Goal: Complete application form: Complete application form

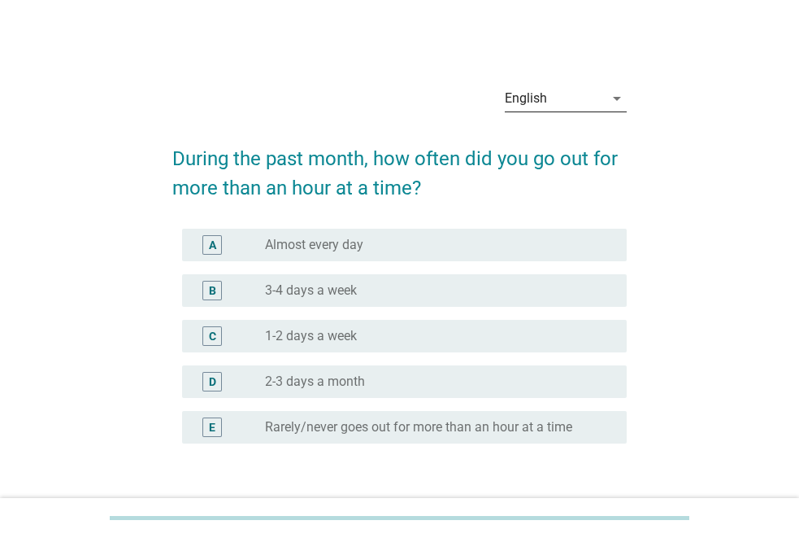
click at [616, 101] on icon "arrow_drop_down" at bounding box center [618, 99] width 20 height 20
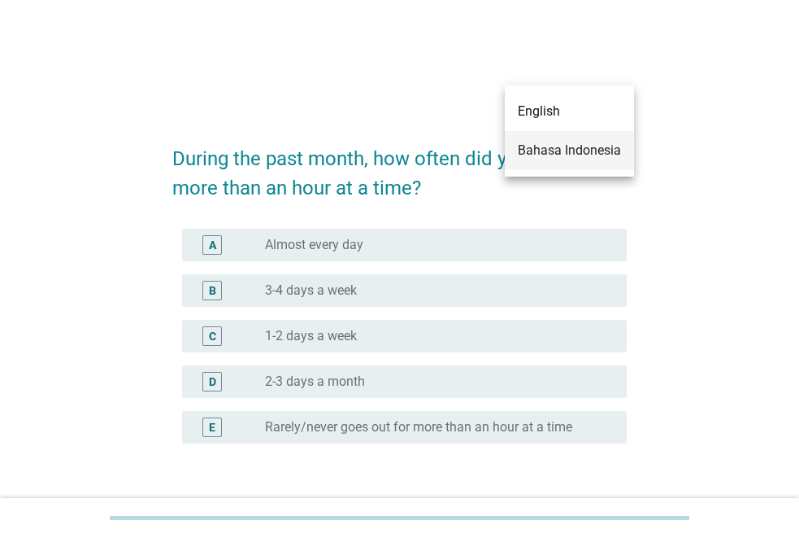
click at [591, 155] on div "Bahasa Indonesia" at bounding box center [569, 151] width 103 height 20
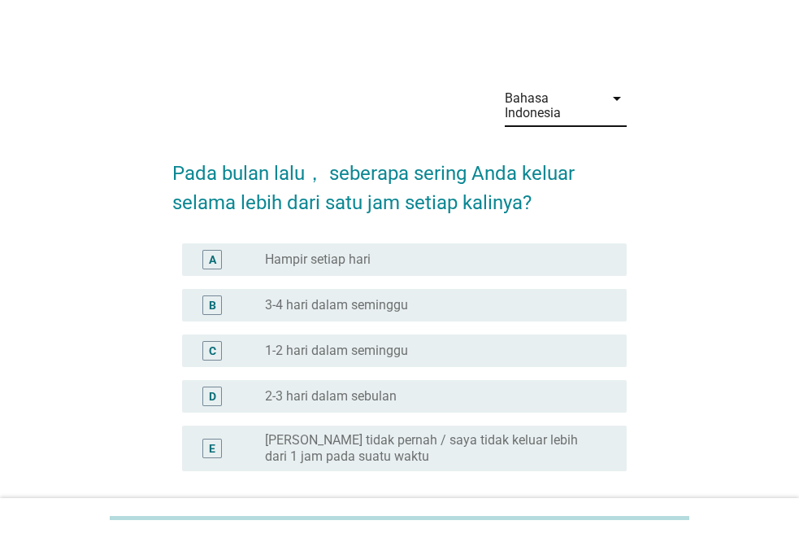
click at [453, 255] on div "radio_button_unchecked Hampir setiap hari" at bounding box center [433, 259] width 336 height 16
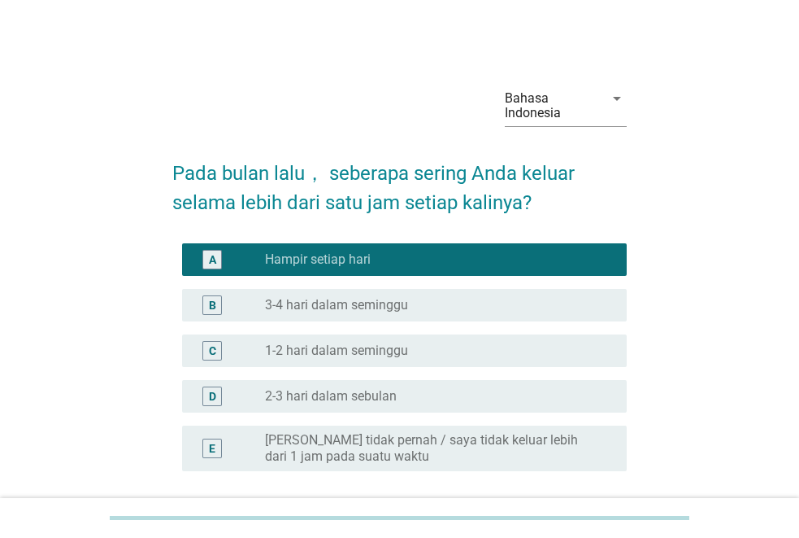
scroll to position [142, 0]
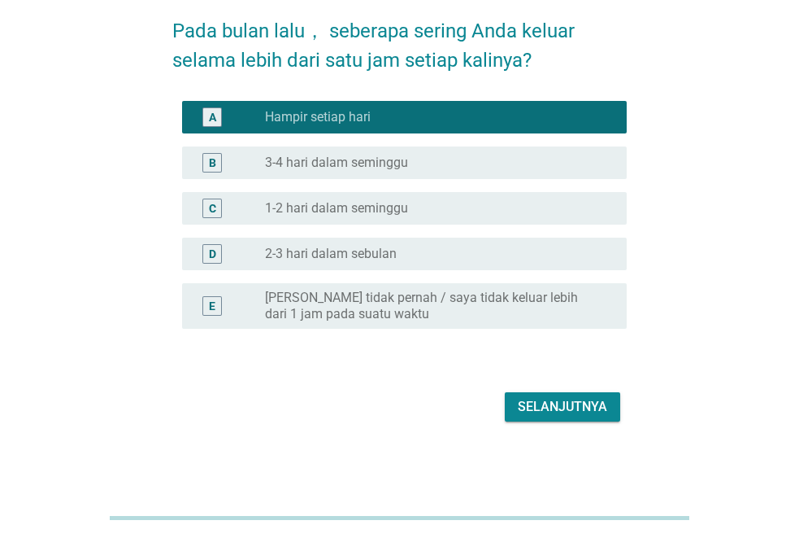
click at [571, 402] on div "Selanjutnya" at bounding box center [562, 407] width 89 height 20
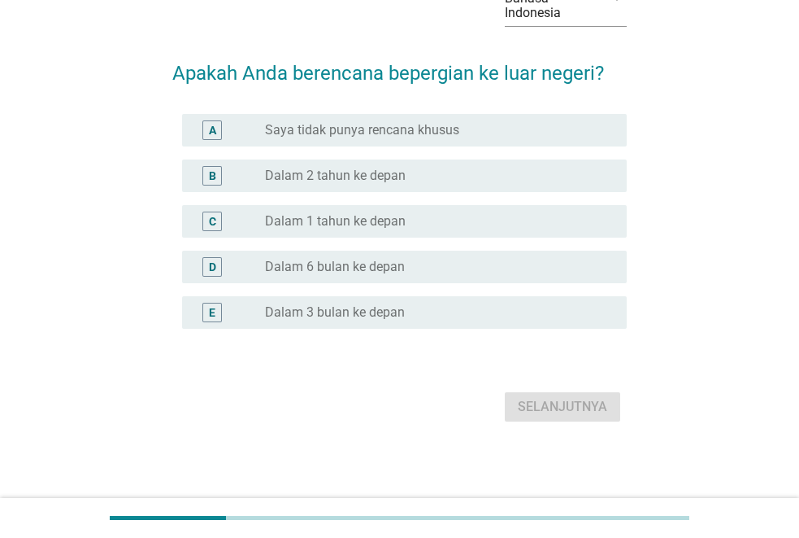
scroll to position [0, 0]
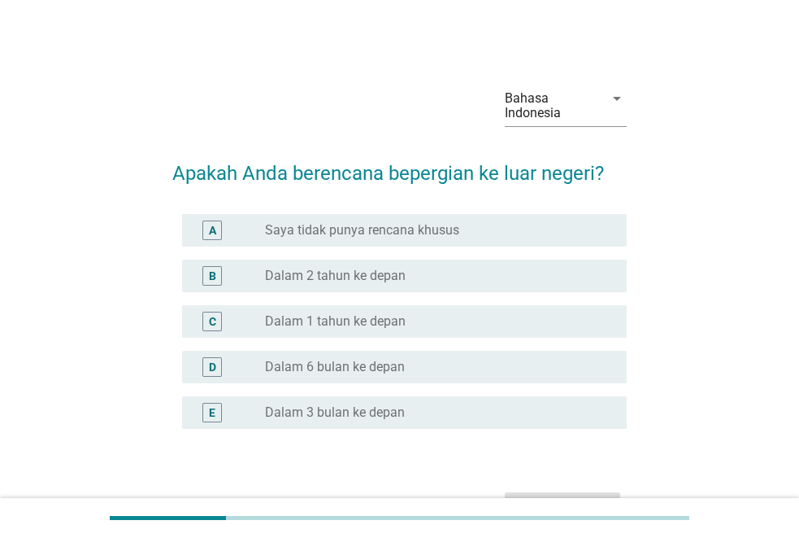
click at [394, 327] on label "Dalam 1 tahun ke depan" at bounding box center [335, 321] width 141 height 16
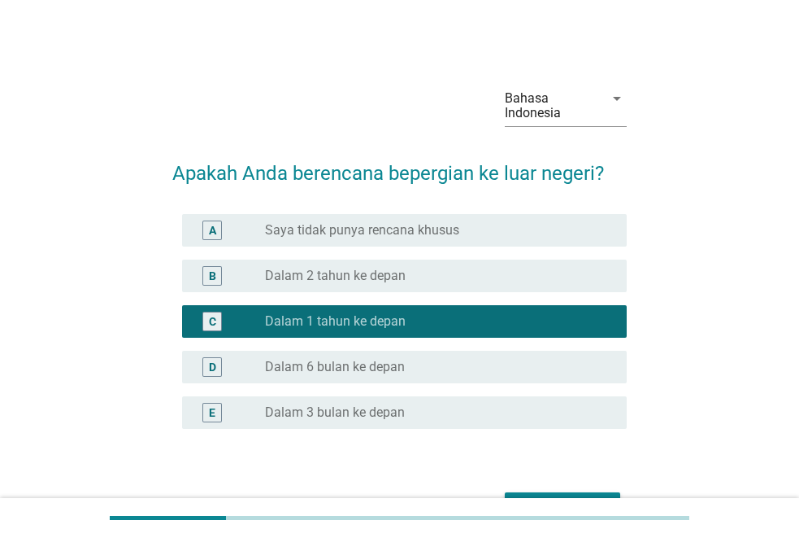
click at [392, 363] on label "Dalam 6 bulan ke depan" at bounding box center [335, 367] width 140 height 16
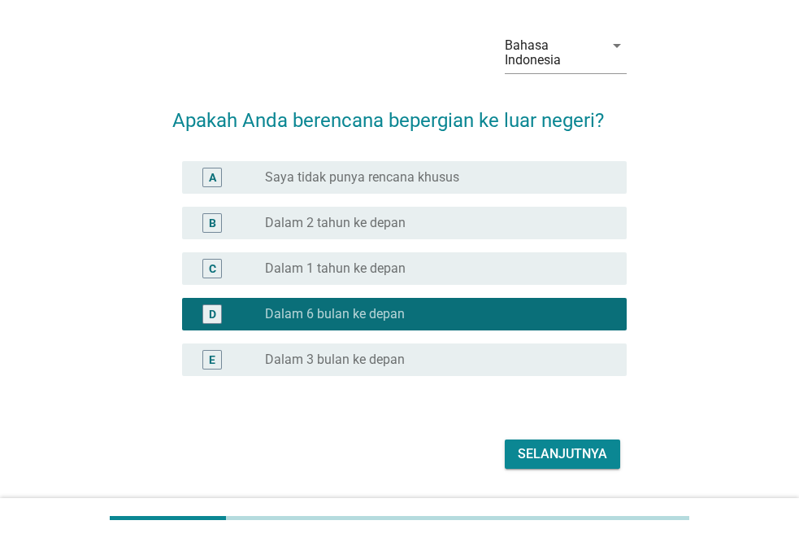
scroll to position [100, 0]
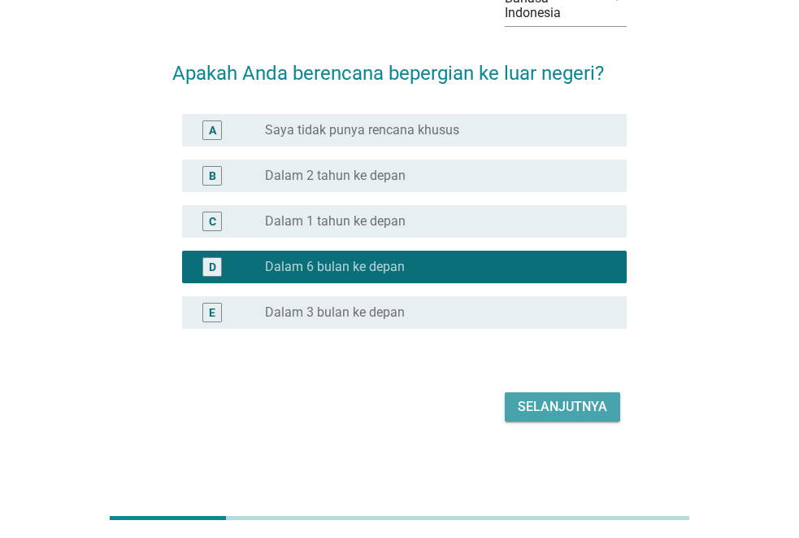
click at [586, 394] on button "Selanjutnya" at bounding box center [562, 406] width 115 height 29
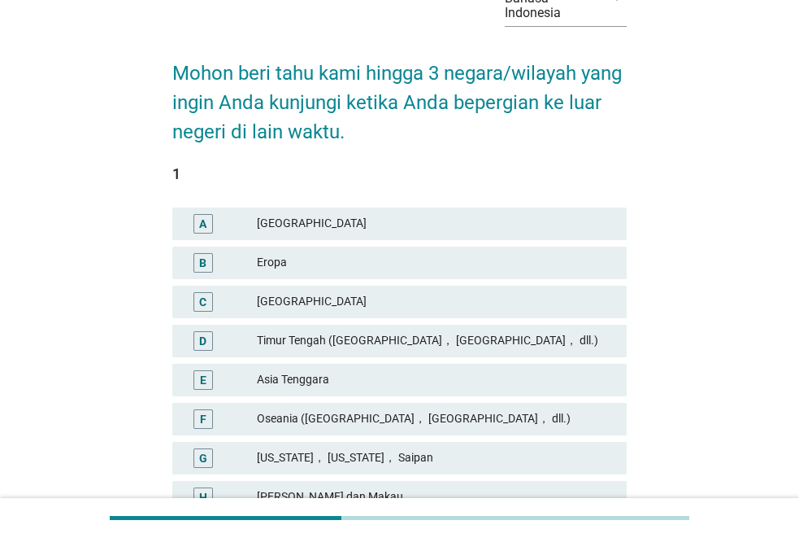
scroll to position [0, 0]
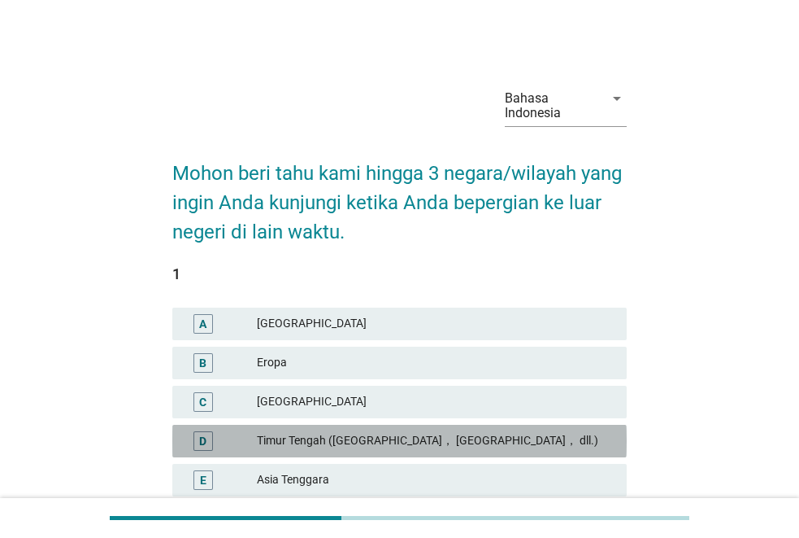
click at [521, 439] on div "Timur Tengah (Arab Saudi， Uni Emirat Arab， dll.)" at bounding box center [435, 441] width 357 height 20
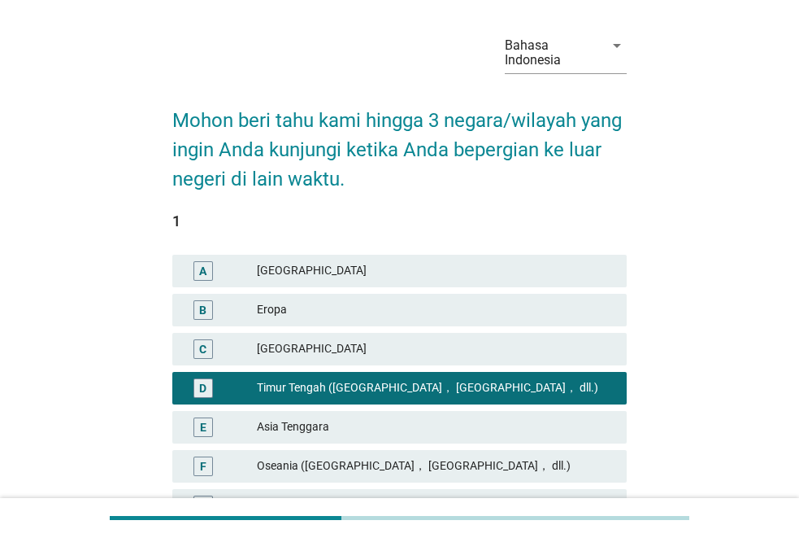
scroll to position [81, 0]
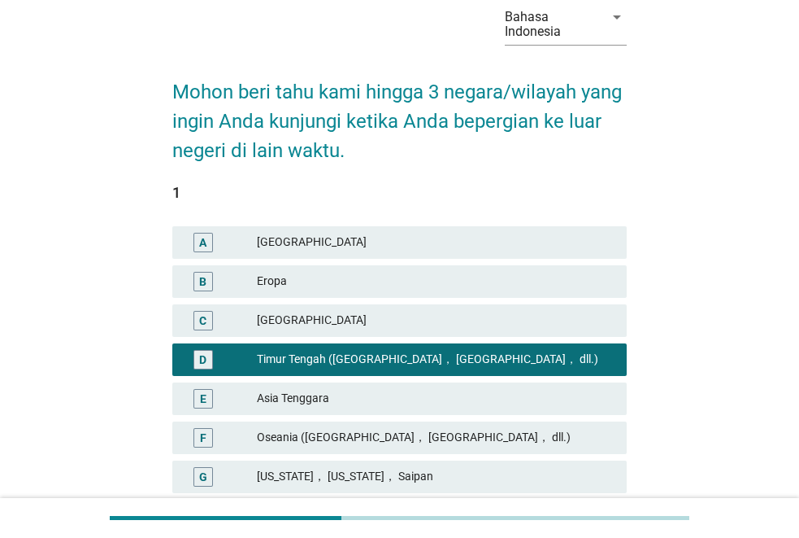
click at [406, 405] on div "Asia Tenggara" at bounding box center [435, 399] width 357 height 20
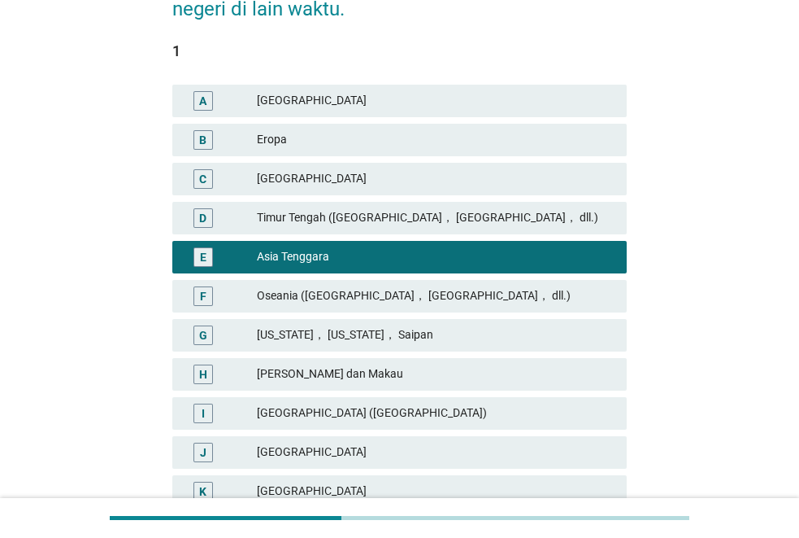
scroll to position [244, 0]
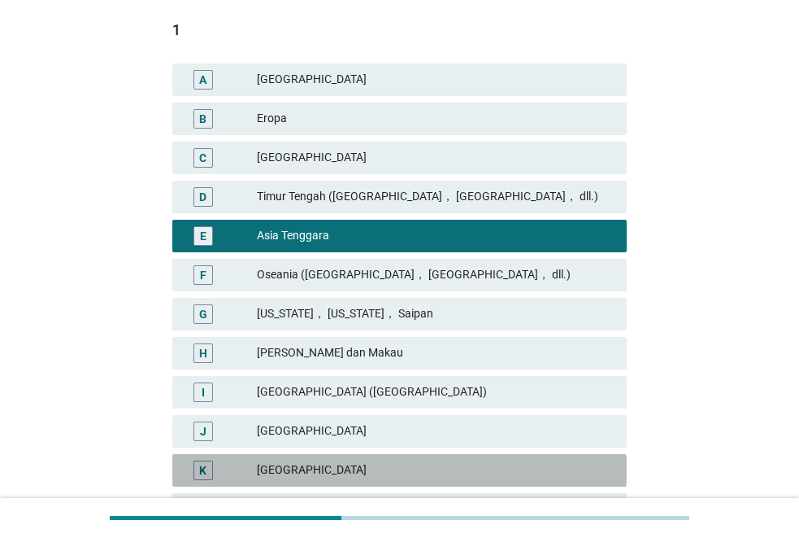
click at [355, 465] on div "Jepang" at bounding box center [435, 470] width 357 height 20
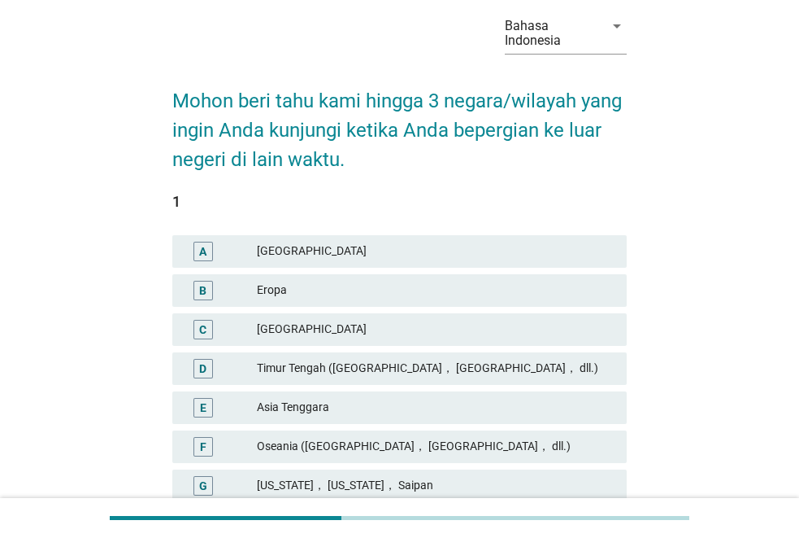
scroll to position [0, 0]
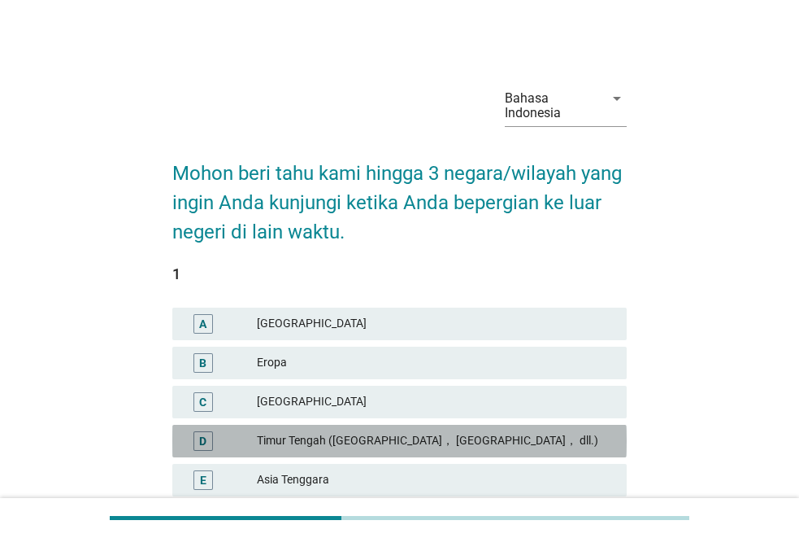
click at [538, 442] on div "Timur Tengah (Arab Saudi， Uni Emirat Arab， dll.)" at bounding box center [435, 441] width 357 height 20
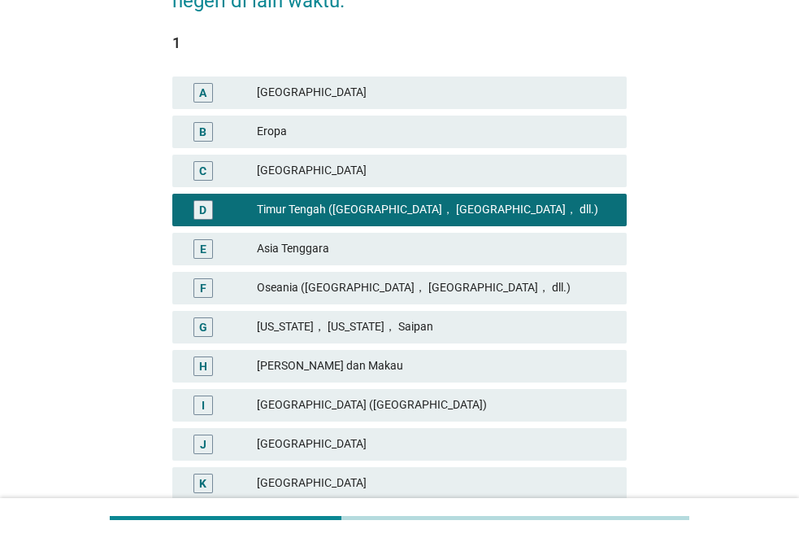
scroll to position [407, 0]
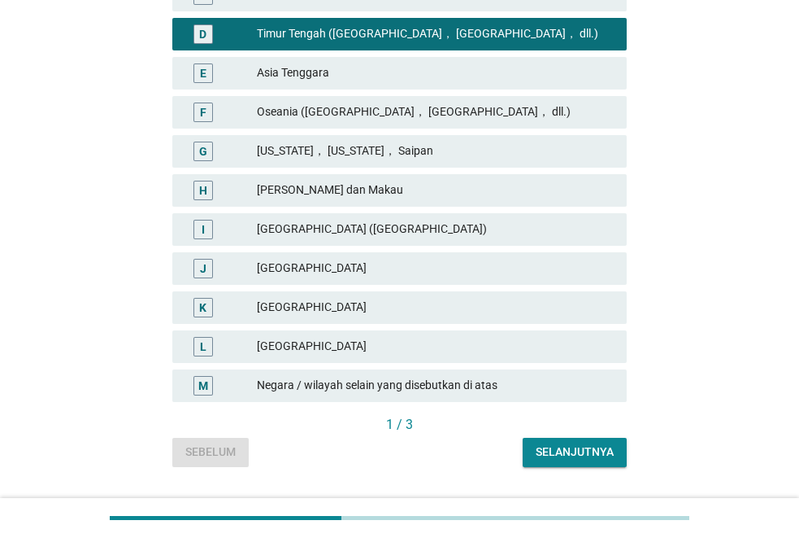
click at [562, 438] on button "Selanjutnya" at bounding box center [575, 452] width 104 height 29
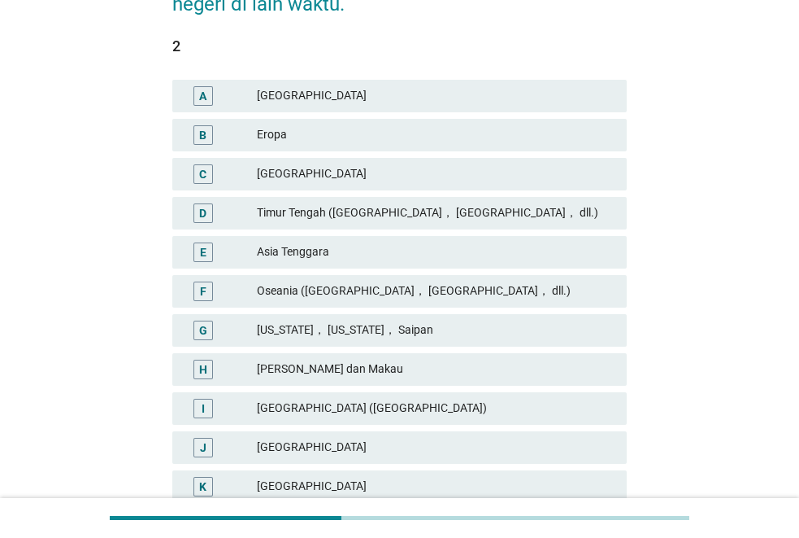
scroll to position [244, 0]
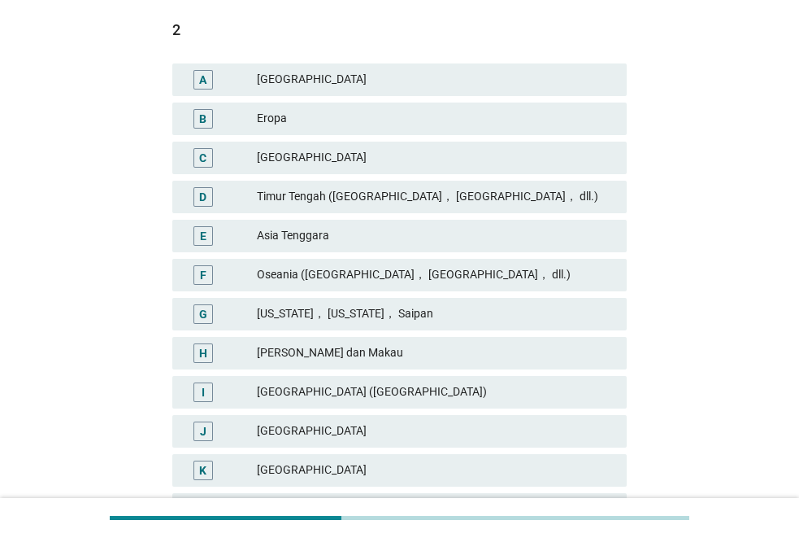
click at [359, 234] on div "Asia Tenggara" at bounding box center [435, 236] width 357 height 20
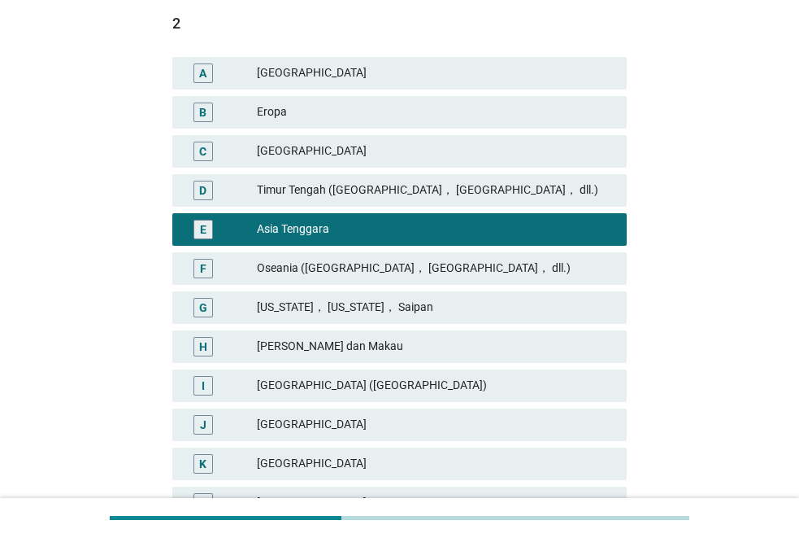
scroll to position [447, 0]
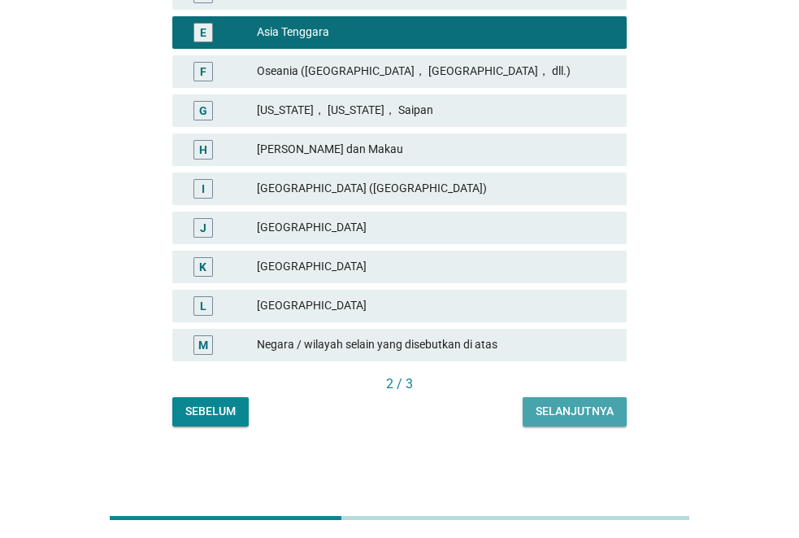
click at [538, 411] on div "Selanjutnya" at bounding box center [575, 411] width 78 height 17
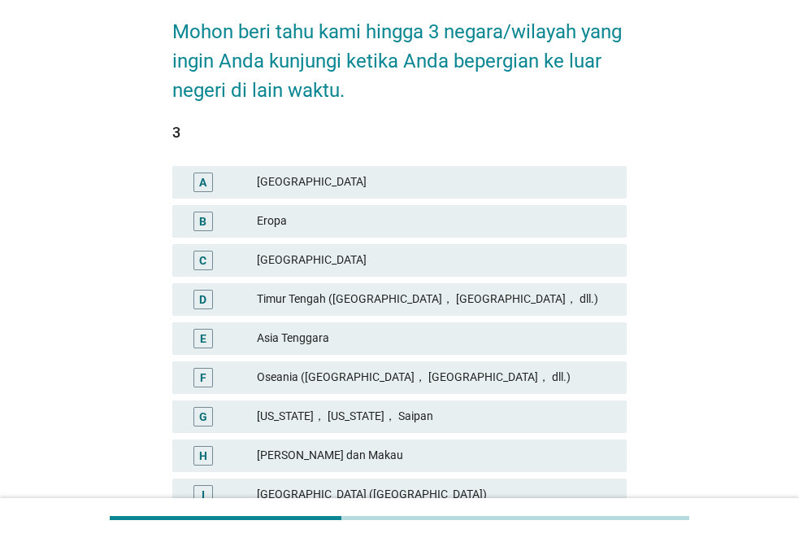
scroll to position [325, 0]
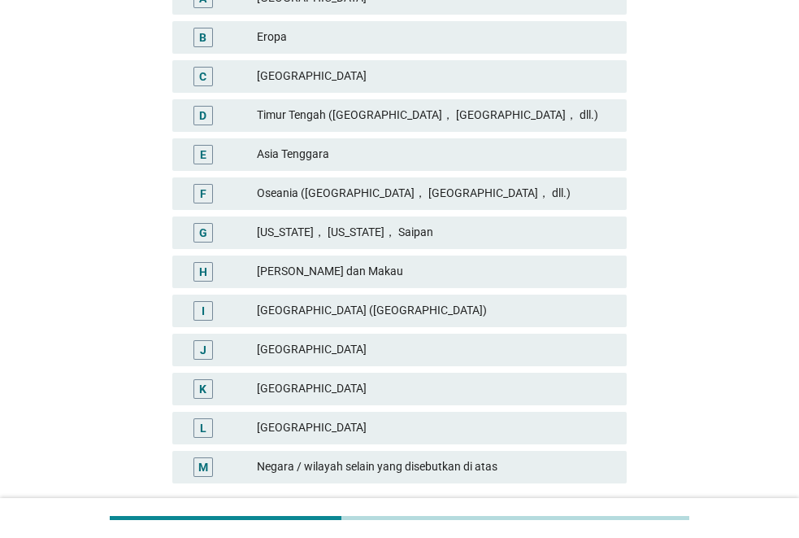
drag, startPoint x: 334, startPoint y: 377, endPoint x: 375, endPoint y: 377, distance: 40.7
click at [346, 377] on div "K Jepang" at bounding box center [399, 388] width 455 height 33
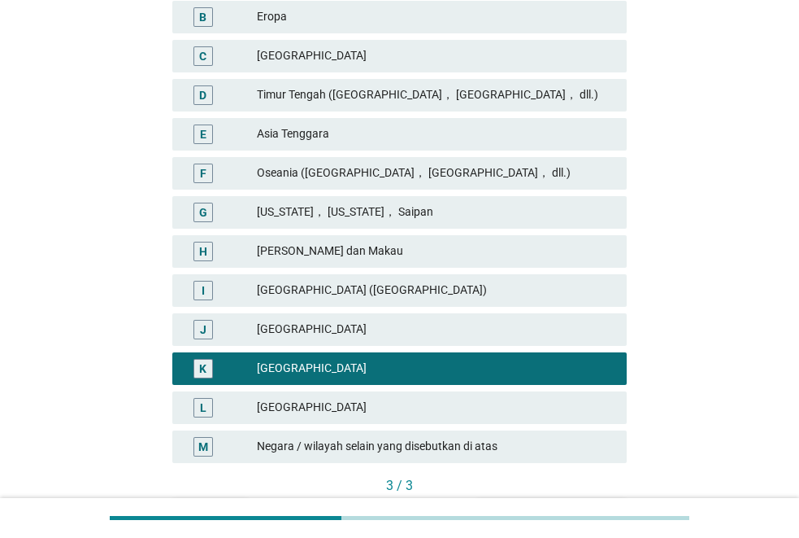
scroll to position [447, 0]
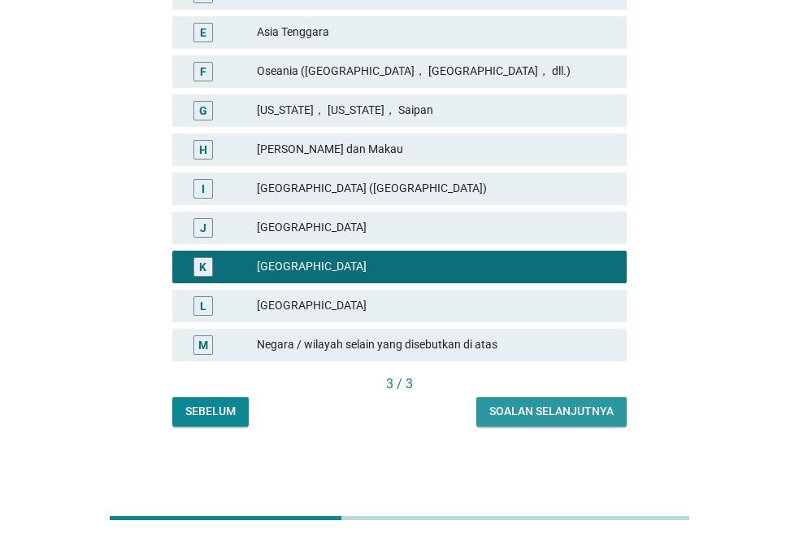
click at [548, 407] on div "Soalan selanjutnya" at bounding box center [552, 411] width 124 height 17
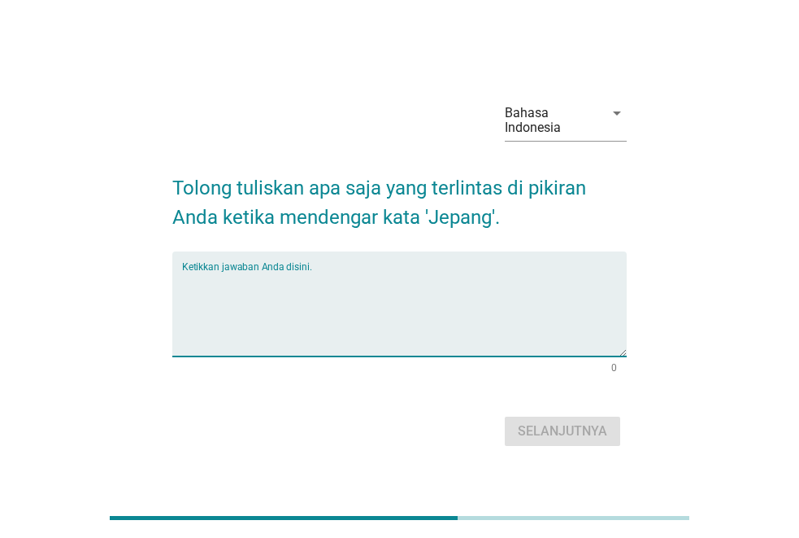
click at [245, 281] on textarea "Ketikkan jawaban Anda disini." at bounding box center [404, 313] width 445 height 85
type textarea "anime"
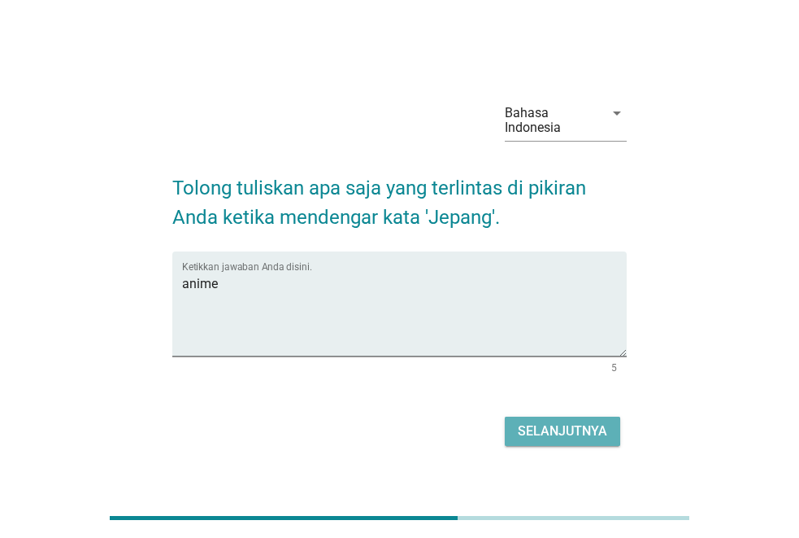
click at [531, 427] on div "Selanjutnya" at bounding box center [562, 431] width 89 height 20
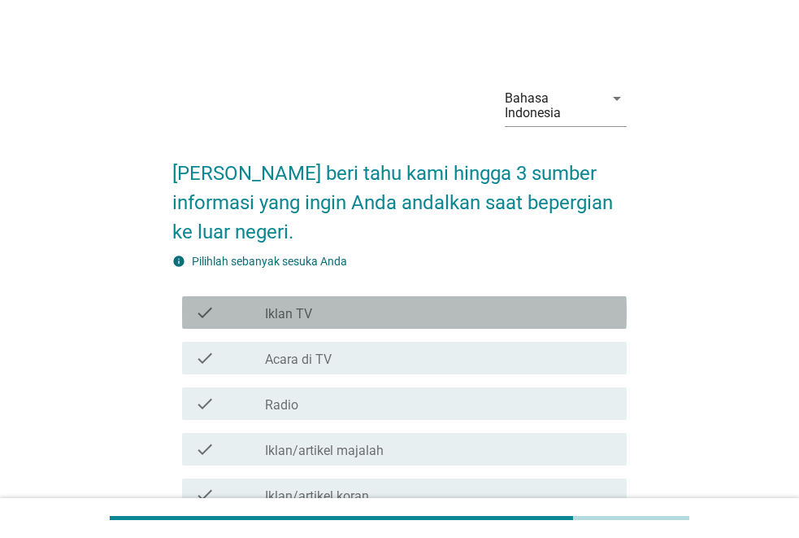
click at [379, 311] on div "check_box_outline_blank Iklan TV" at bounding box center [439, 313] width 349 height 20
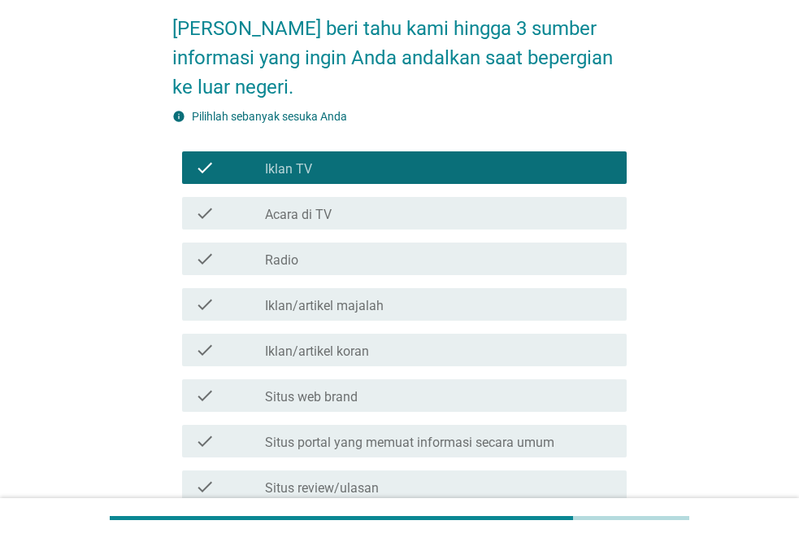
scroll to position [163, 0]
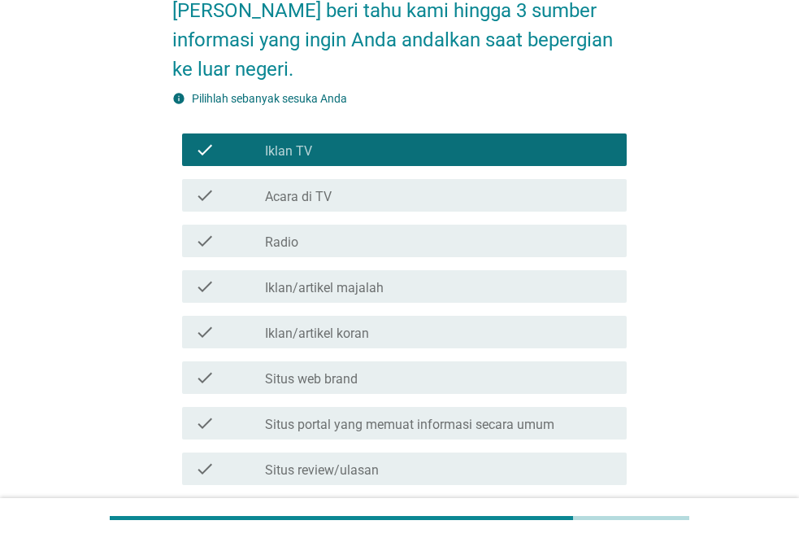
click at [493, 427] on label "Situs portal yang memuat informasi secara umum" at bounding box center [410, 424] width 290 height 16
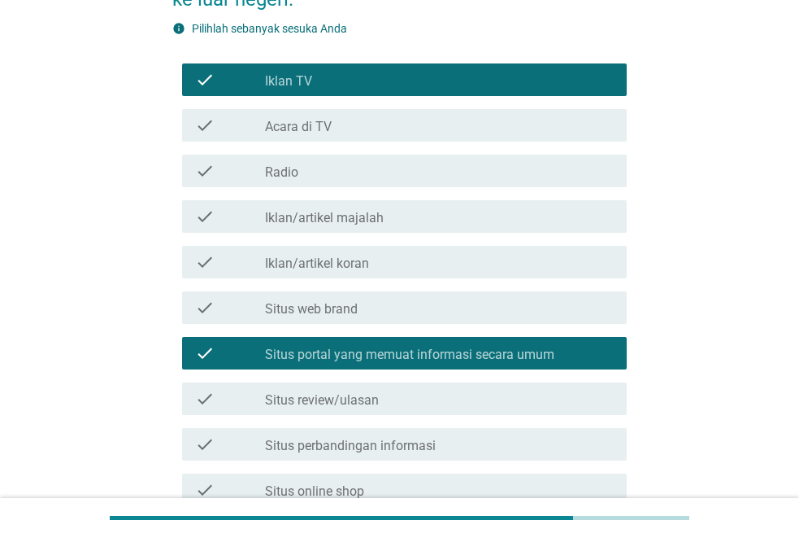
scroll to position [325, 0]
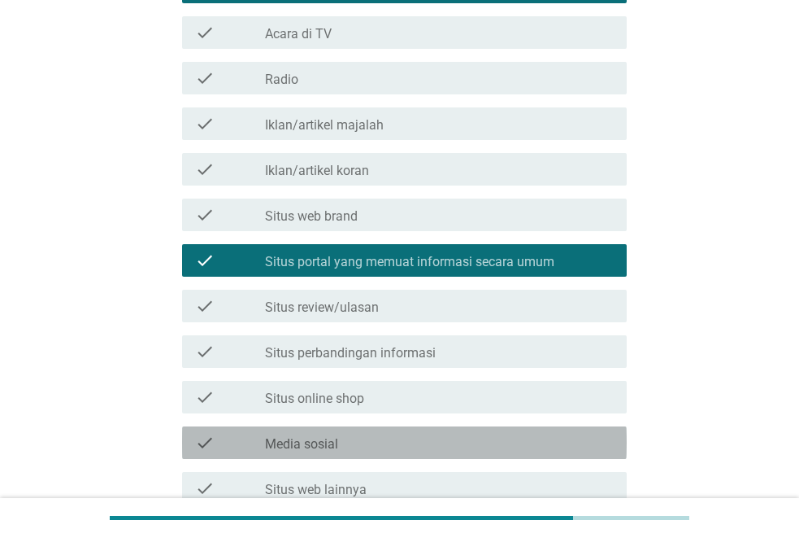
click at [433, 437] on div "check_box_outline_blank Media sosial" at bounding box center [439, 443] width 349 height 20
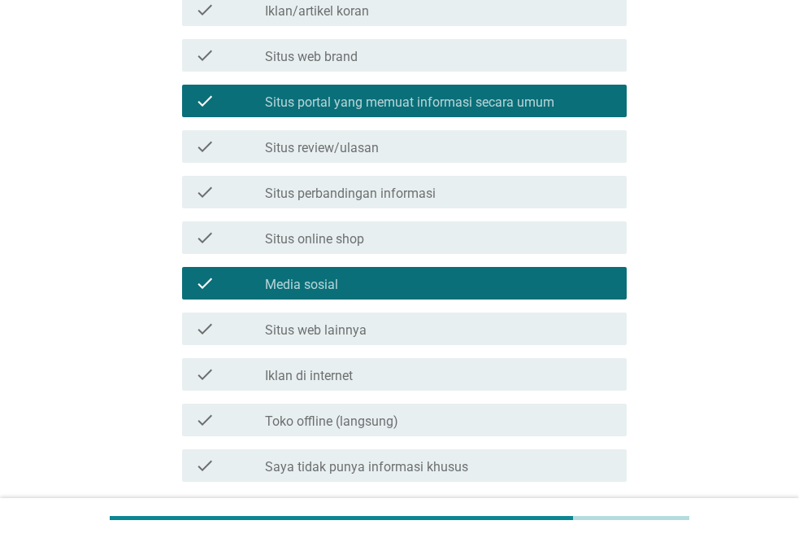
scroll to position [618, 0]
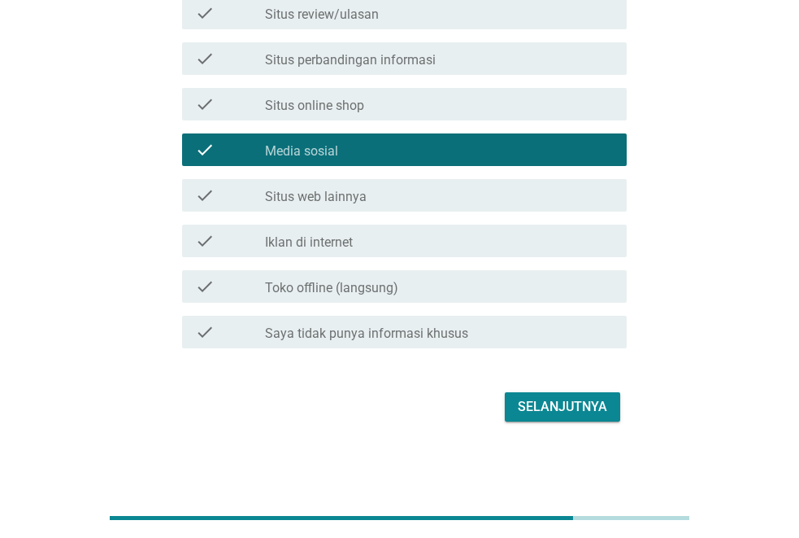
click at [547, 394] on button "Selanjutnya" at bounding box center [562, 406] width 115 height 29
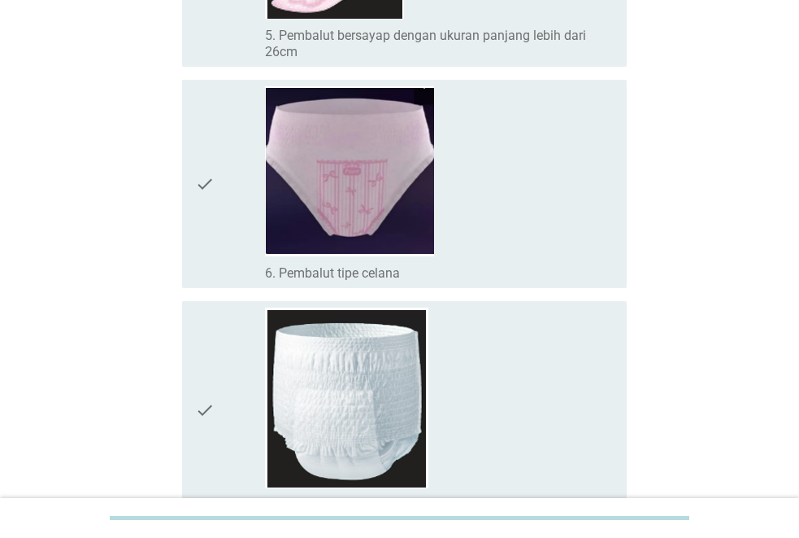
scroll to position [564, 0]
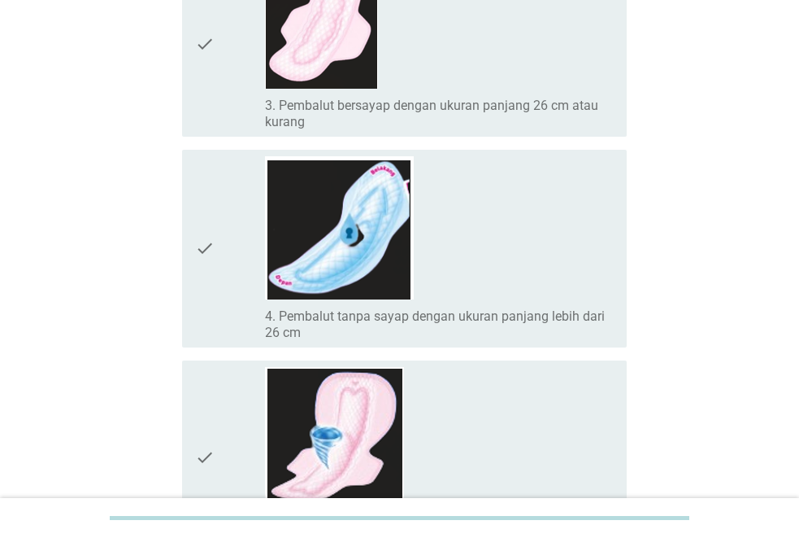
click at [228, 176] on div "check" at bounding box center [230, 248] width 70 height 185
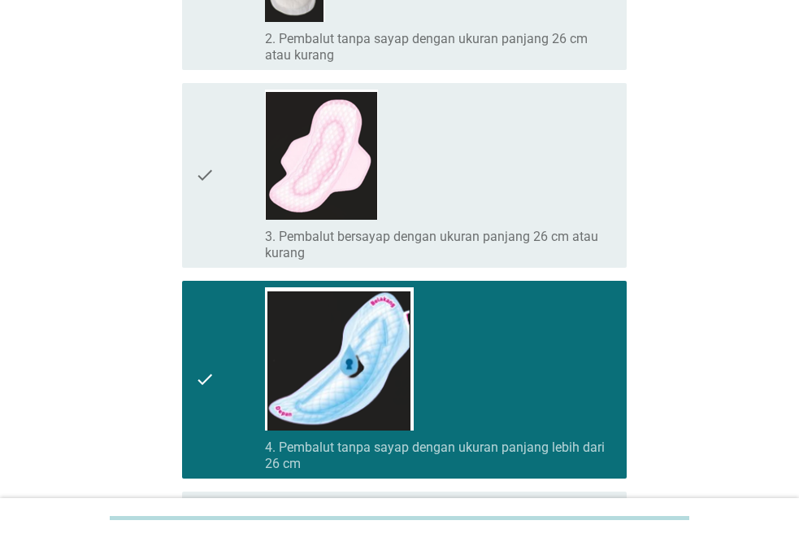
scroll to position [239, 0]
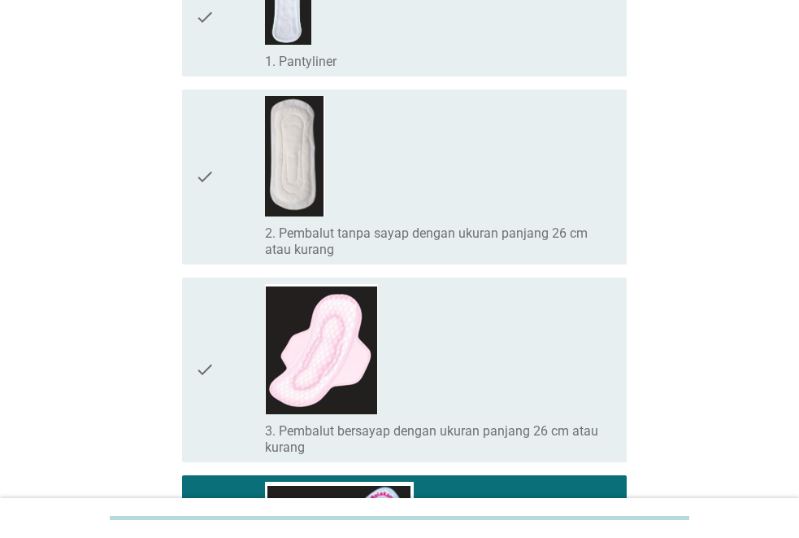
click at [457, 324] on div "check_box_outline_blank 3. Pembalut bersayap dengan ukuran panjang 26 cm atau k…" at bounding box center [439, 370] width 349 height 172
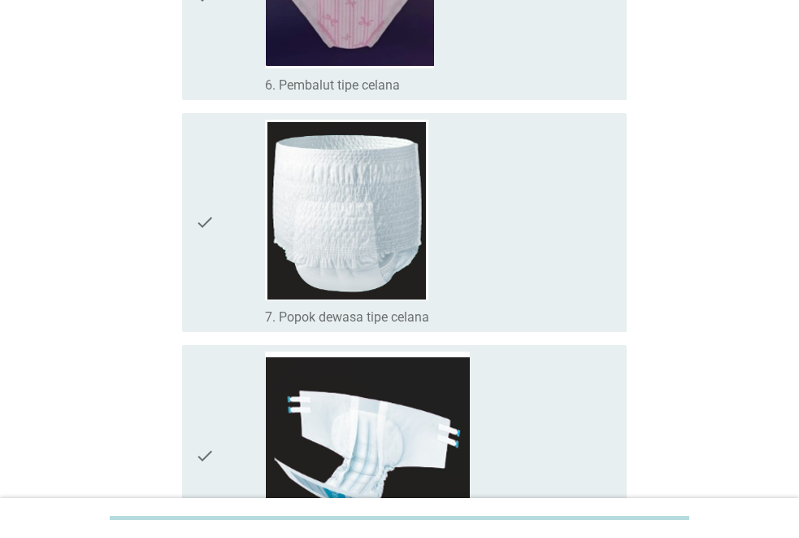
scroll to position [1459, 0]
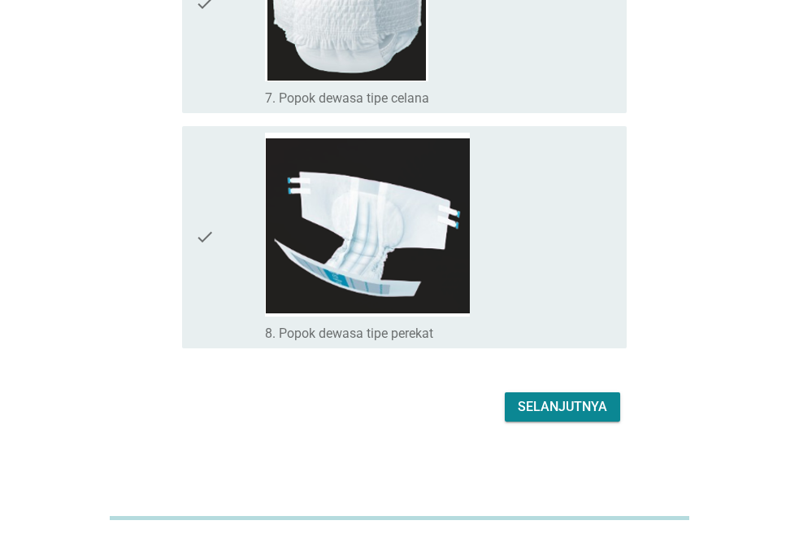
click at [573, 395] on button "Selanjutnya" at bounding box center [562, 406] width 115 height 29
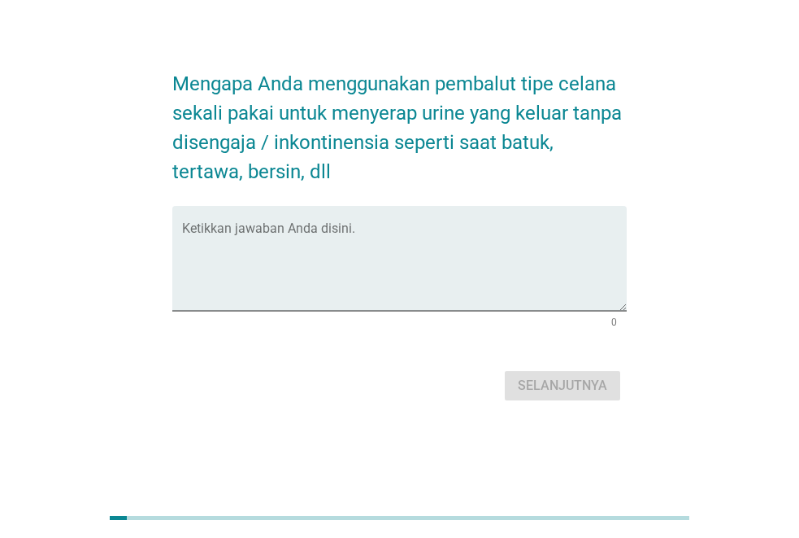
scroll to position [0, 0]
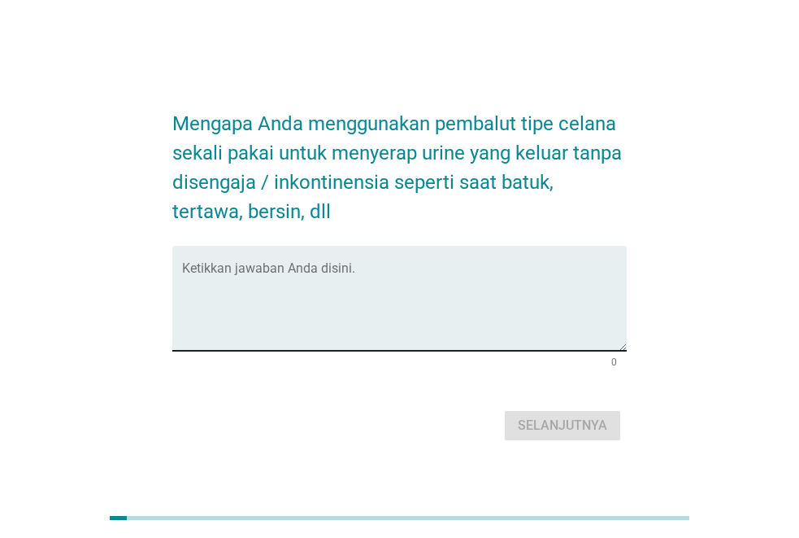
click at [363, 275] on textarea "Ketikkan jawaban Anda disini." at bounding box center [404, 307] width 445 height 85
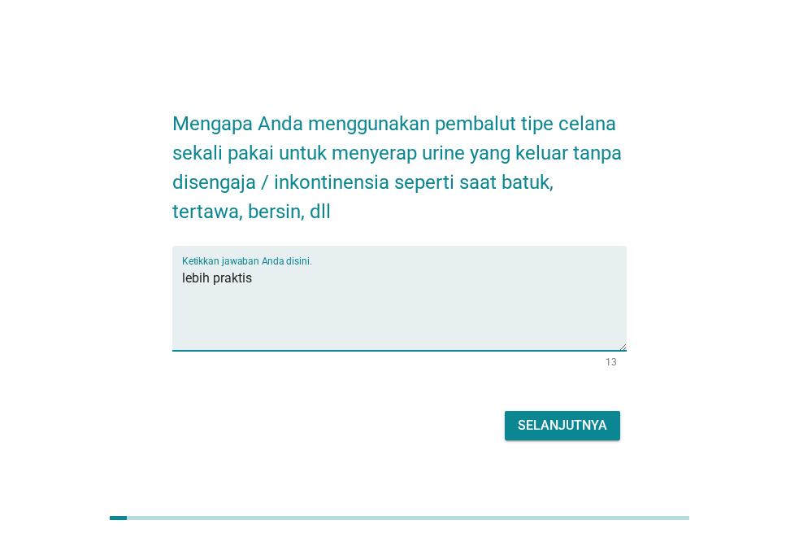
type textarea "lebih praktis"
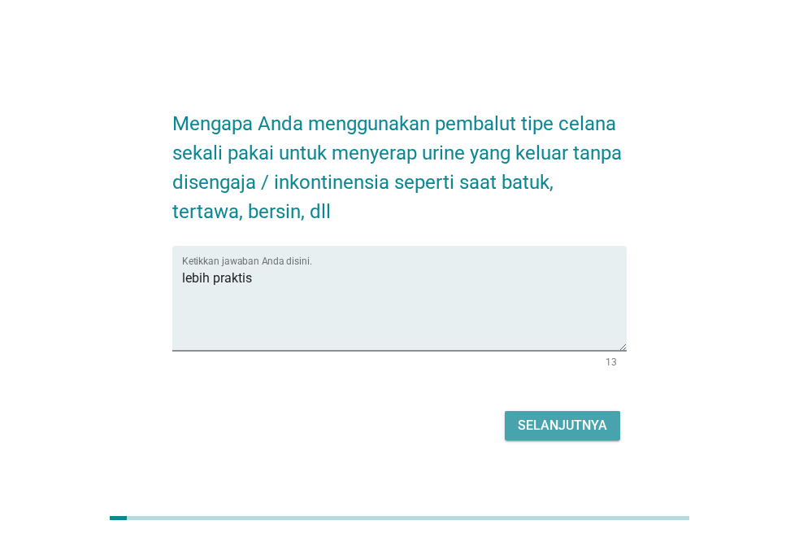
click at [520, 416] on div "Selanjutnya" at bounding box center [562, 426] width 89 height 20
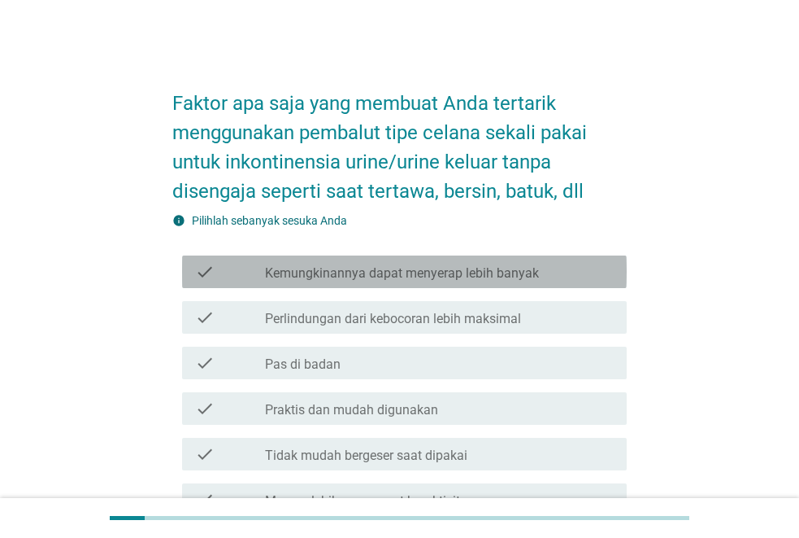
click at [568, 280] on div "check_box_outline_blank Kemungkinannya dapat menyerap lebih banyak" at bounding box center [439, 272] width 349 height 20
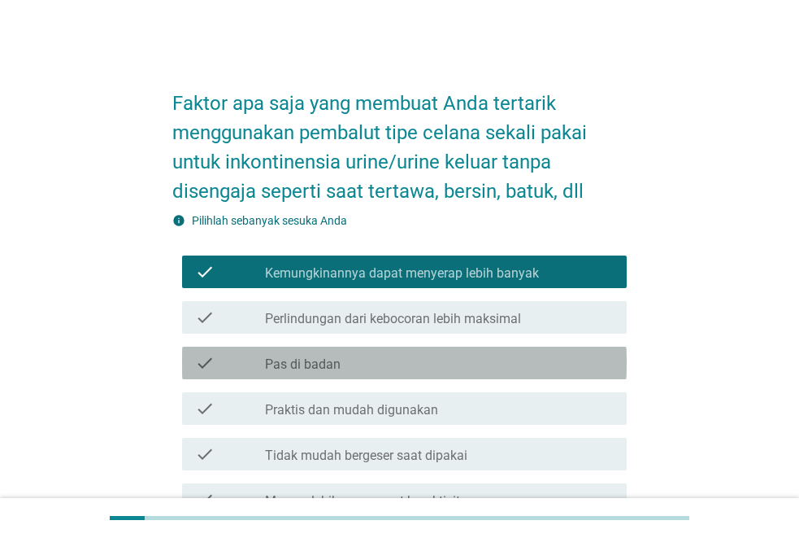
click at [488, 365] on div "check_box_outline_blank Pas di badan" at bounding box center [439, 363] width 349 height 20
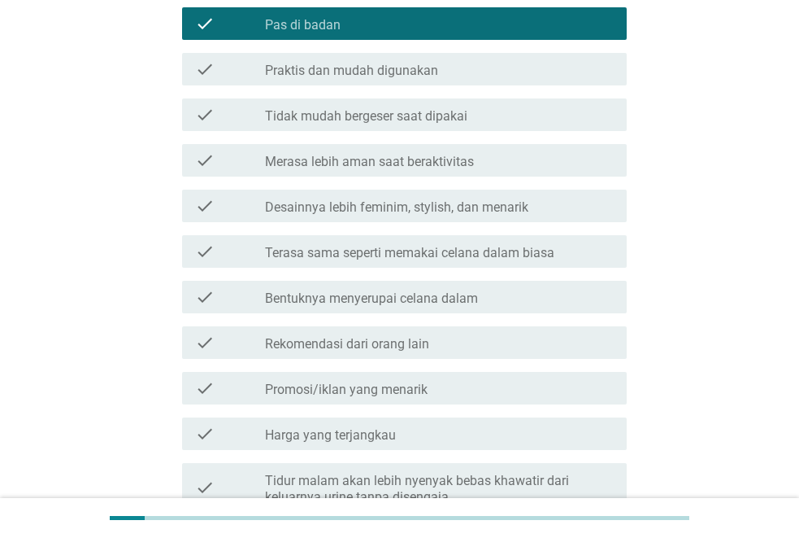
scroll to position [488, 0]
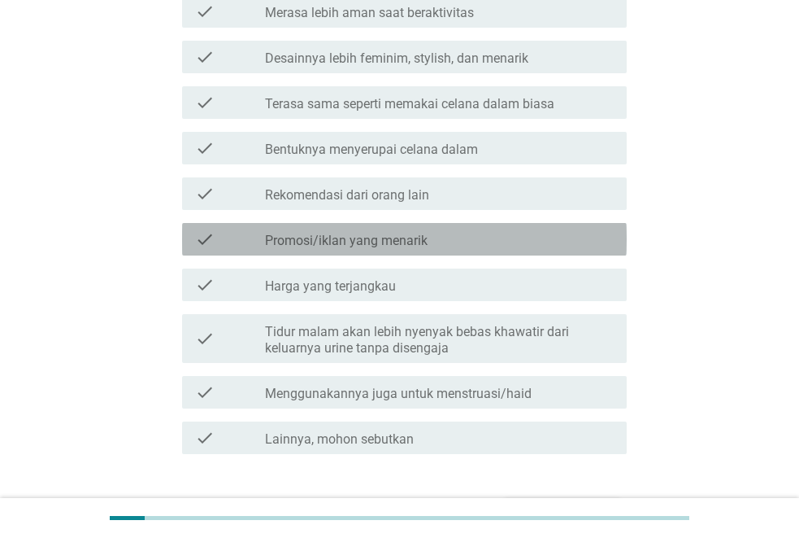
click at [469, 236] on div "check_box_outline_blank Promosi/iklan yang menarik" at bounding box center [439, 239] width 349 height 20
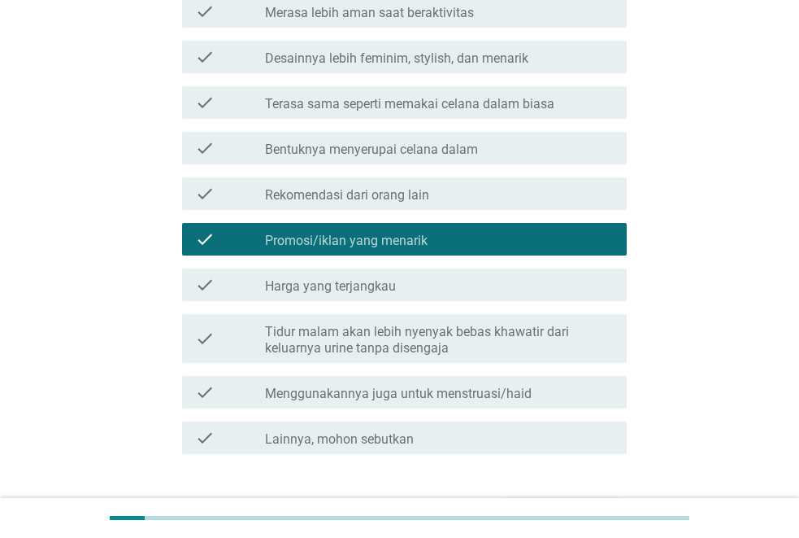
click at [454, 279] on div "check_box_outline_blank Harga yang terjangkau" at bounding box center [439, 285] width 349 height 20
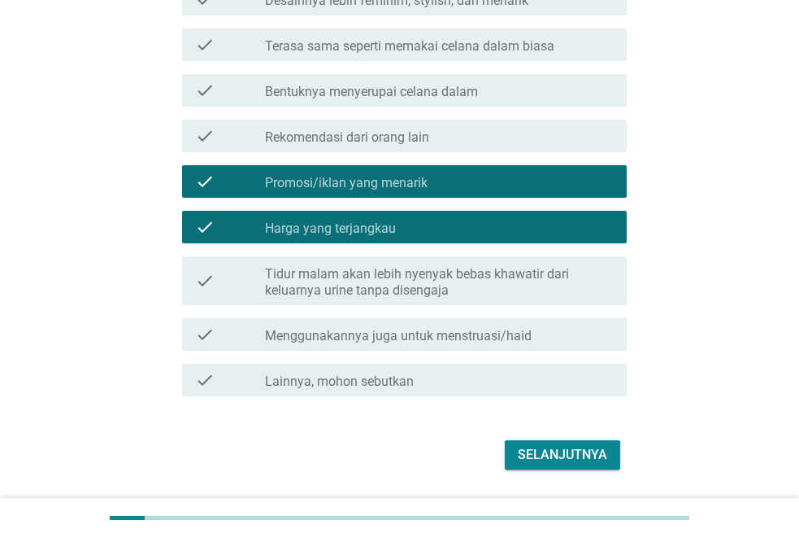
scroll to position [594, 0]
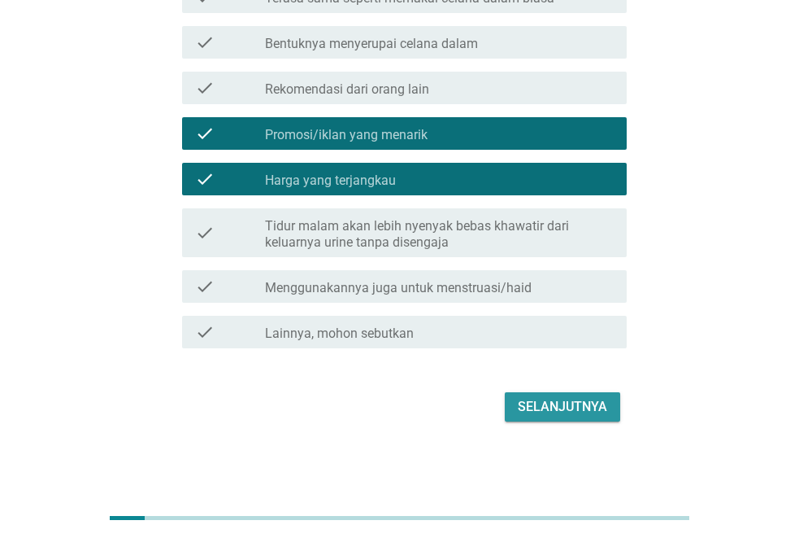
click at [536, 399] on div "Selanjutnya" at bounding box center [562, 407] width 89 height 20
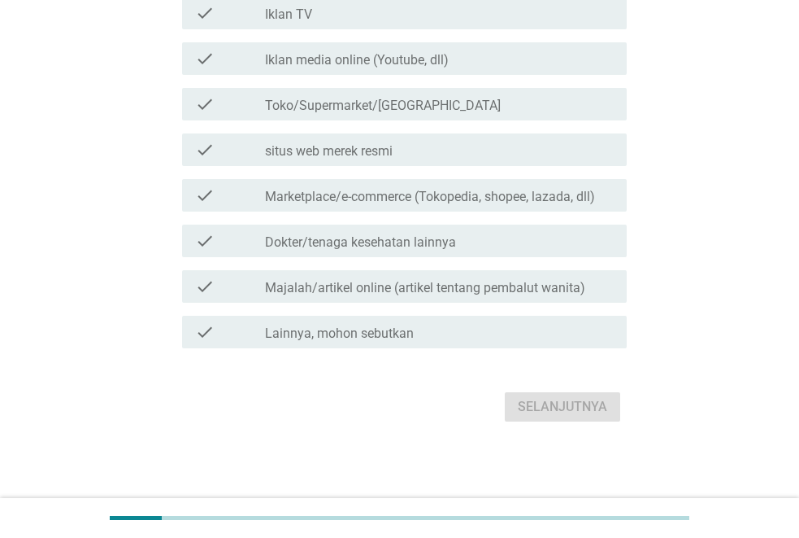
scroll to position [0, 0]
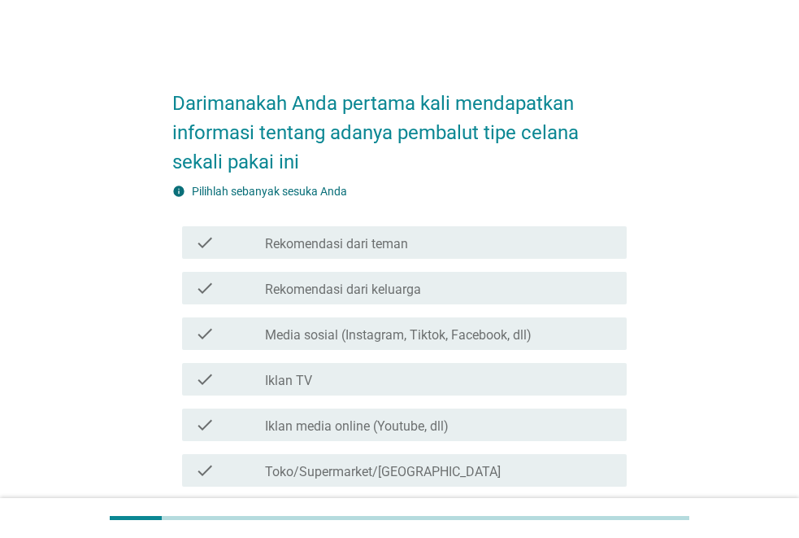
drag, startPoint x: 494, startPoint y: 237, endPoint x: 494, endPoint y: 250, distance: 12.2
click at [494, 237] on div "check_box_outline_blank Rekomendasi dari teman" at bounding box center [439, 243] width 349 height 20
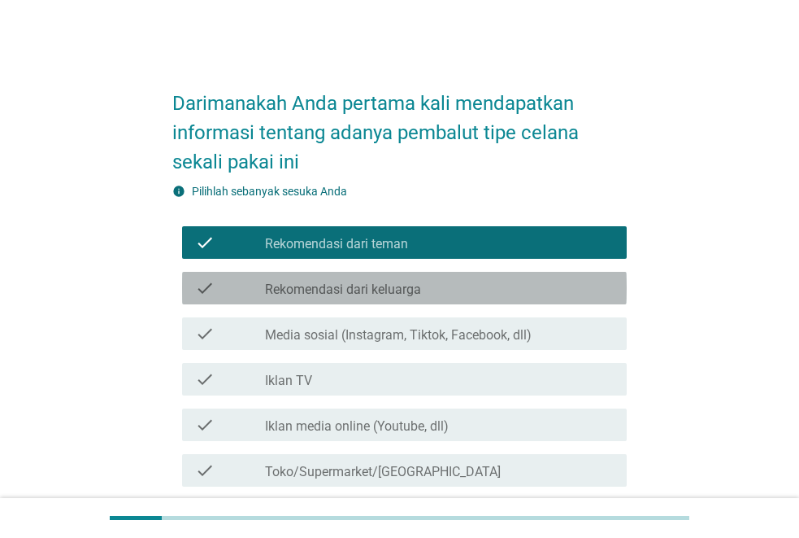
click at [500, 280] on div "check_box_outline_blank Rekomendasi dari keluarga" at bounding box center [439, 288] width 349 height 20
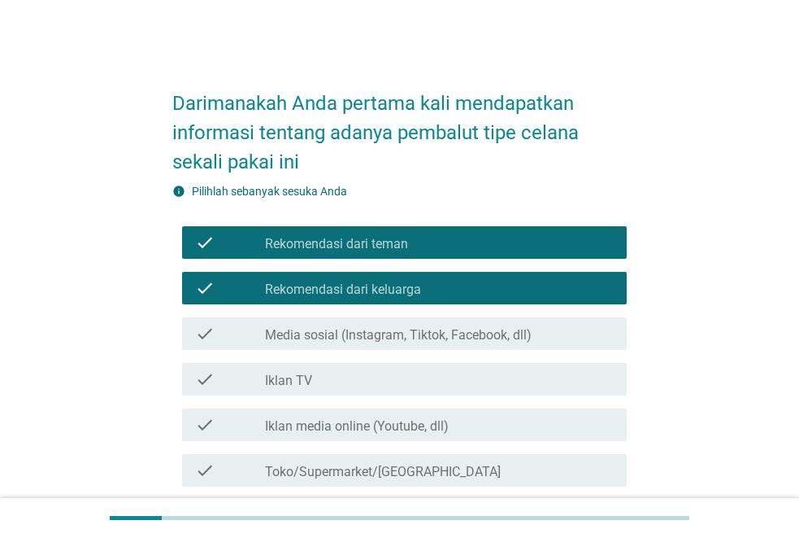
click at [503, 325] on div "check_box_outline_blank Media sosial (Instagram, Tiktok, Facebook, dll)" at bounding box center [439, 334] width 349 height 20
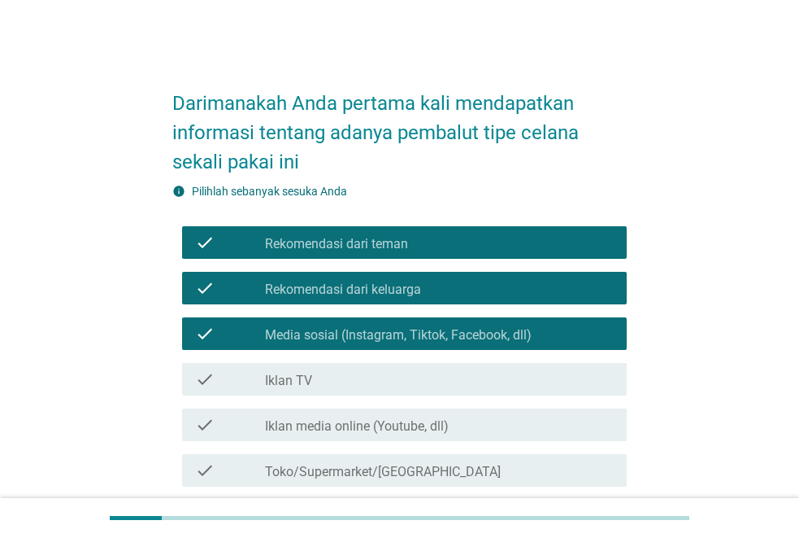
click at [469, 360] on div "check check_box_outline_blank Iklan TV" at bounding box center [399, 379] width 455 height 46
click at [478, 375] on div "check_box_outline_blank Iklan TV" at bounding box center [439, 379] width 349 height 20
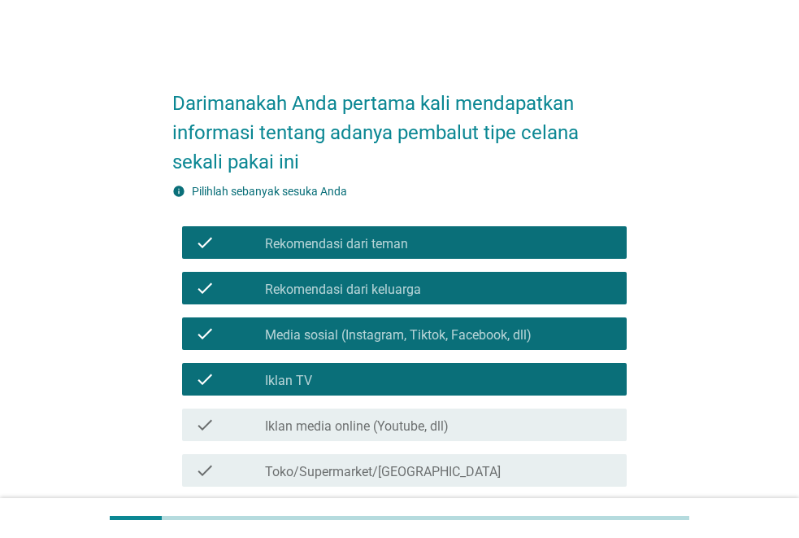
click at [467, 403] on div "check check_box_outline_blank Iklan media online (Youtube, dll)" at bounding box center [399, 425] width 455 height 46
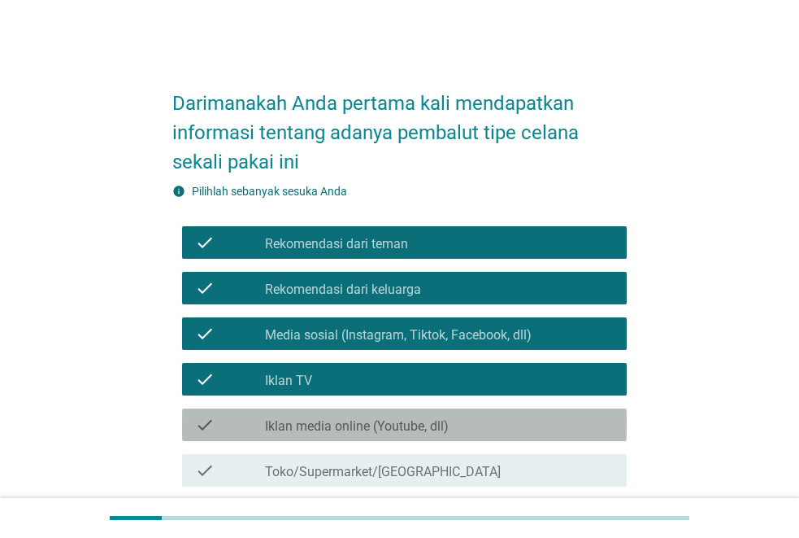
click at [460, 415] on div "check_box_outline_blank Iklan media online (Youtube, dll)" at bounding box center [439, 425] width 349 height 20
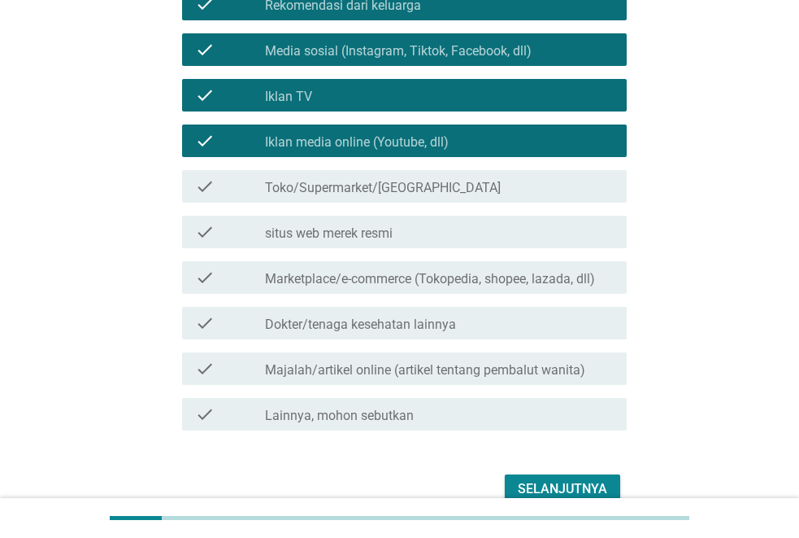
scroll to position [366, 0]
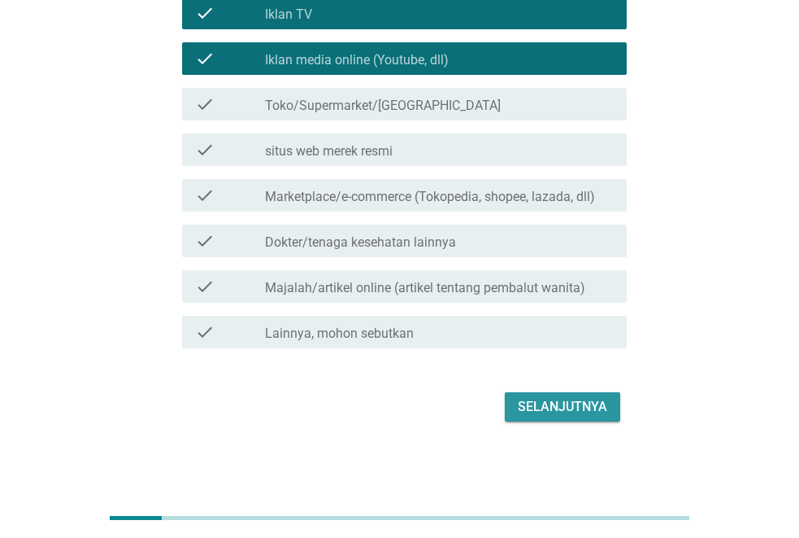
click at [561, 408] on div "Selanjutnya" at bounding box center [562, 407] width 89 height 20
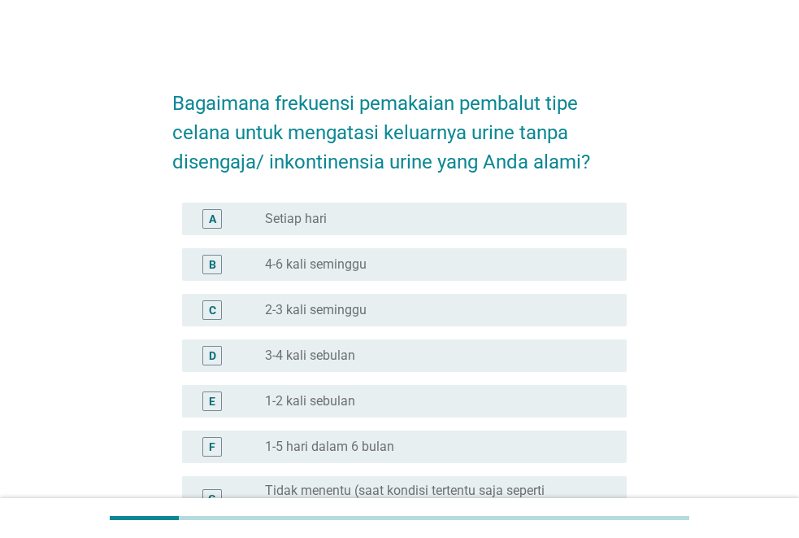
click at [376, 297] on div "C radio_button_unchecked 2-3 kali seminggu" at bounding box center [404, 310] width 445 height 33
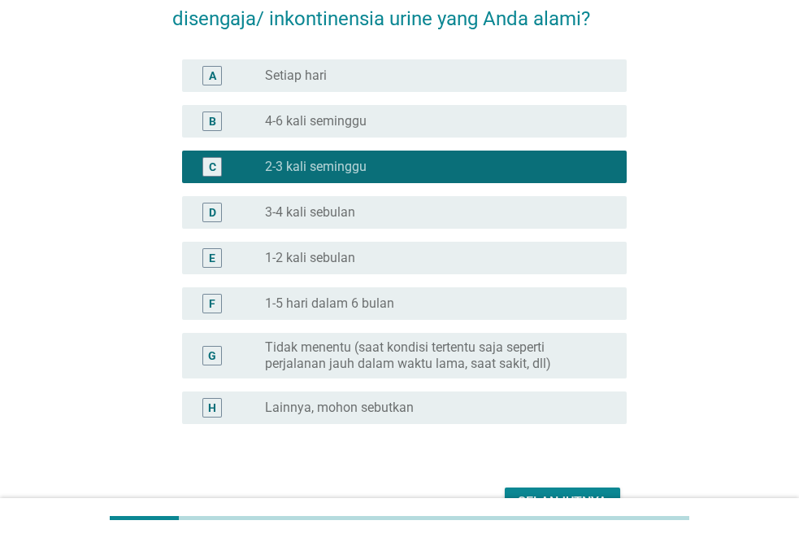
scroll to position [238, 0]
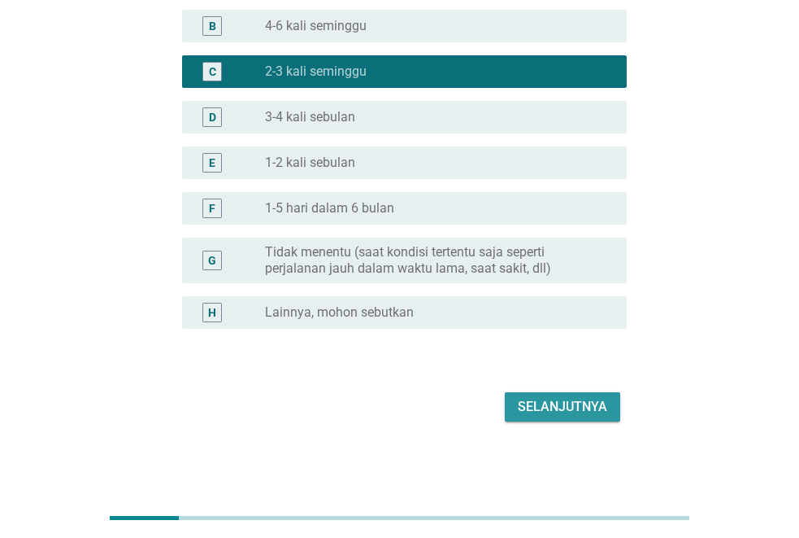
click at [551, 406] on div "Selanjutnya" at bounding box center [562, 407] width 89 height 20
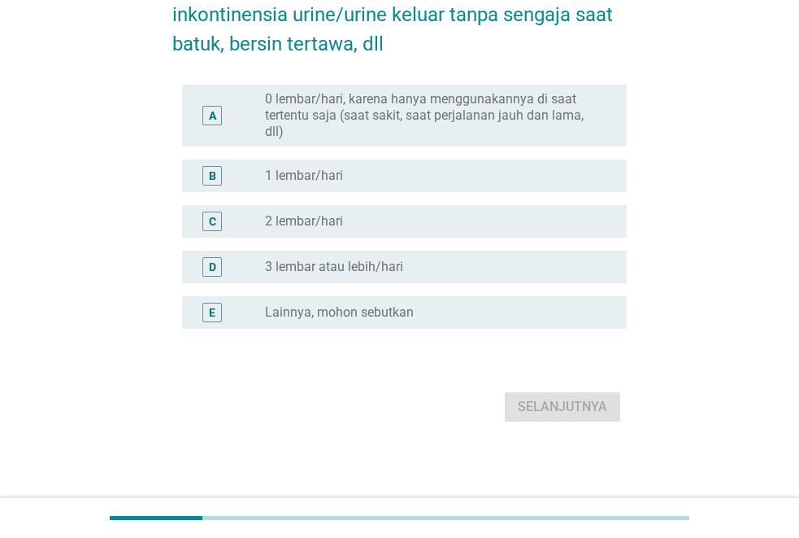
scroll to position [0, 0]
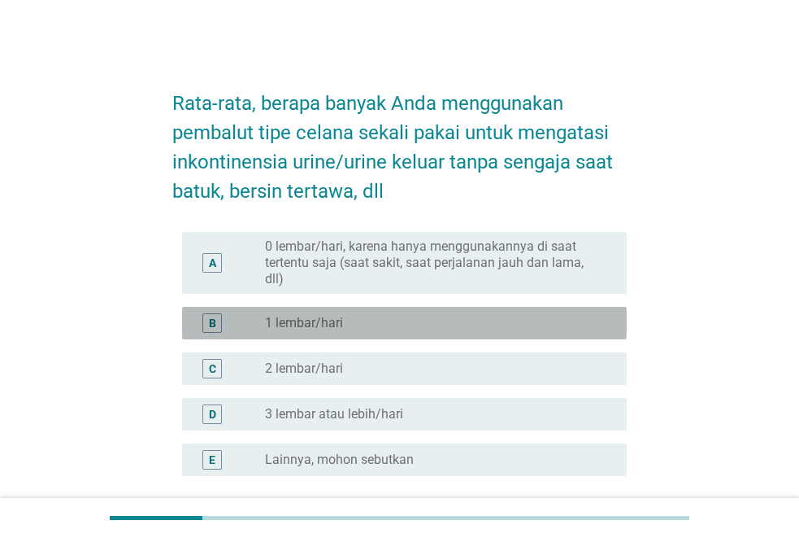
click at [451, 319] on div "radio_button_unchecked 1 lembar/hari" at bounding box center [433, 323] width 336 height 16
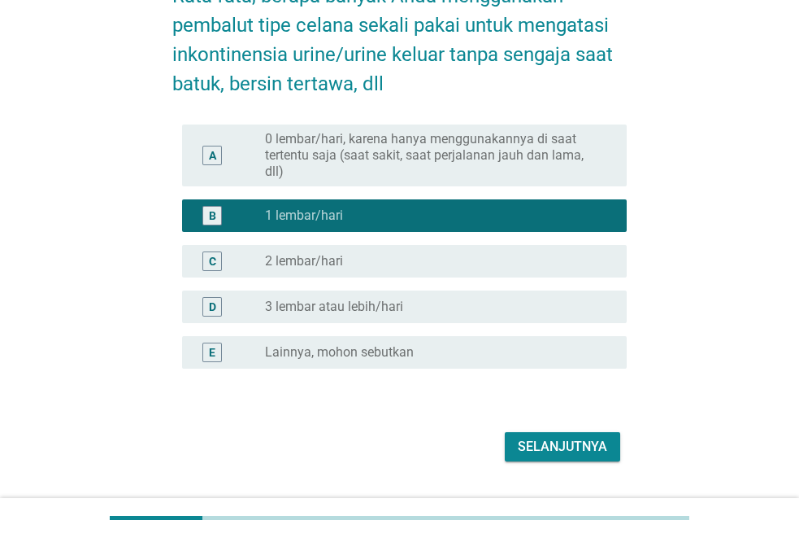
scroll to position [147, 0]
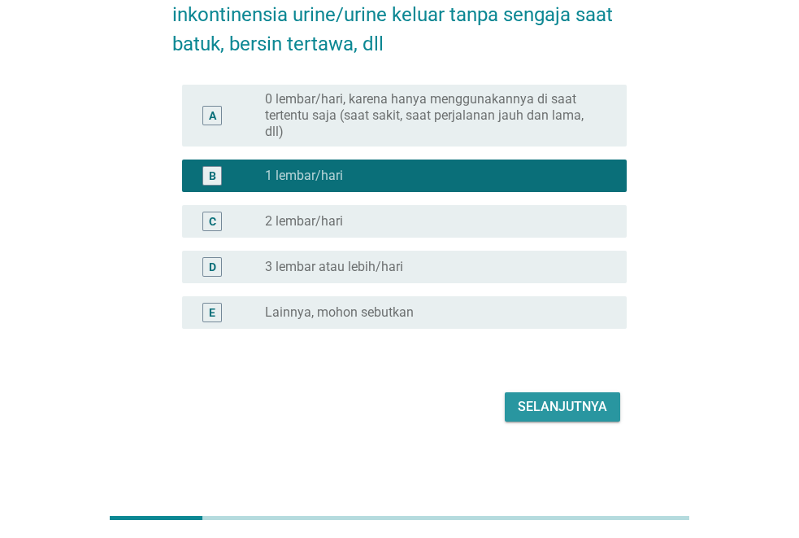
click at [582, 401] on div "Selanjutnya" at bounding box center [562, 407] width 89 height 20
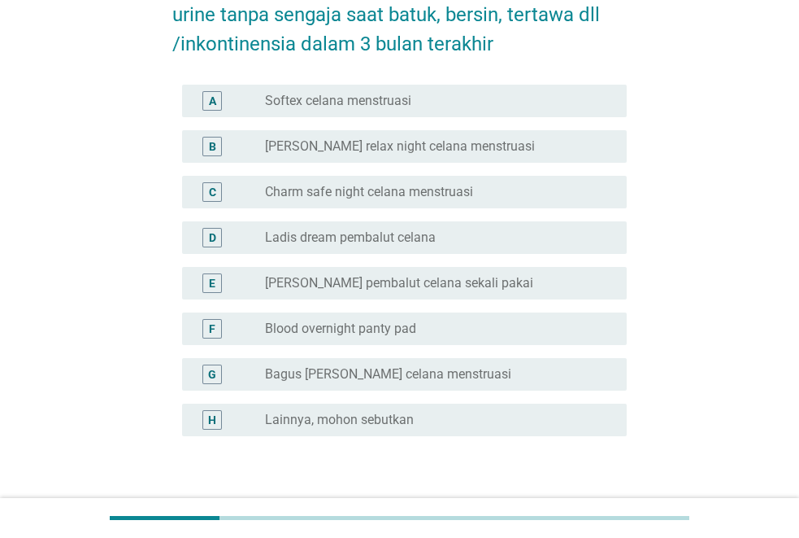
scroll to position [0, 0]
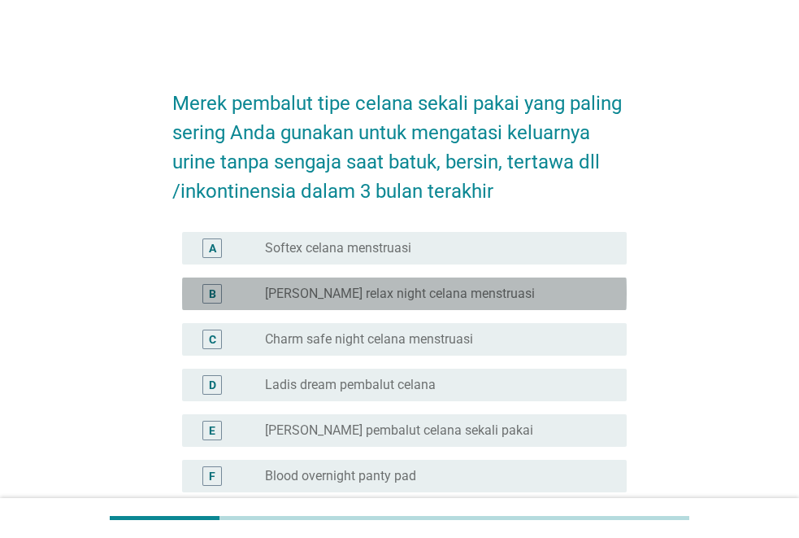
click at [515, 278] on div "B radio_button_unchecked [PERSON_NAME] relax night celana menstruasi" at bounding box center [404, 293] width 445 height 33
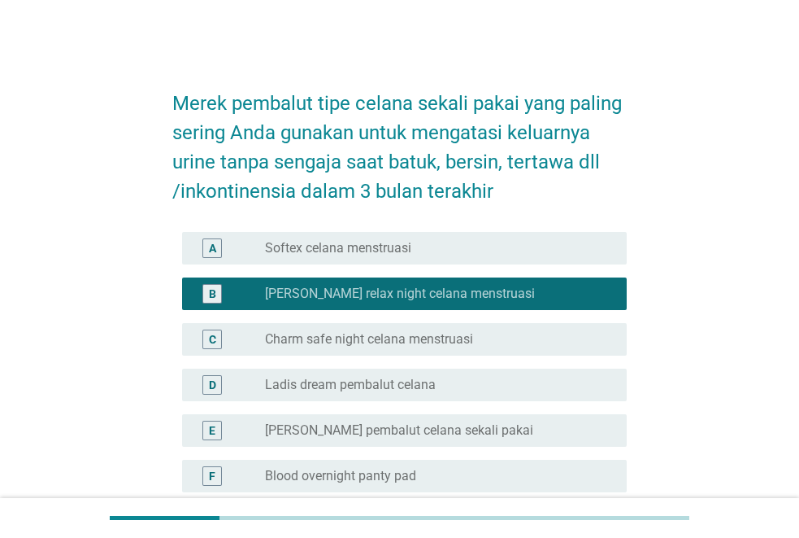
click at [527, 419] on div "E radio_button_unchecked Florence pembalut celana sekali pakai" at bounding box center [404, 430] width 445 height 33
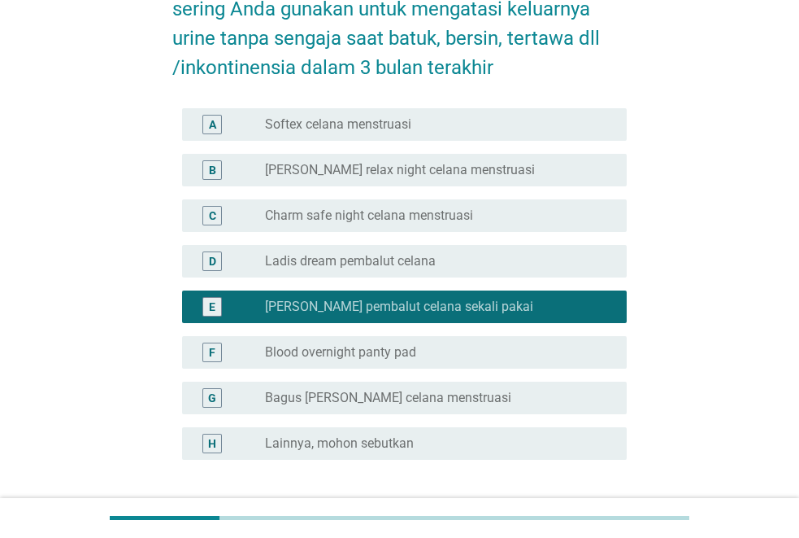
scroll to position [255, 0]
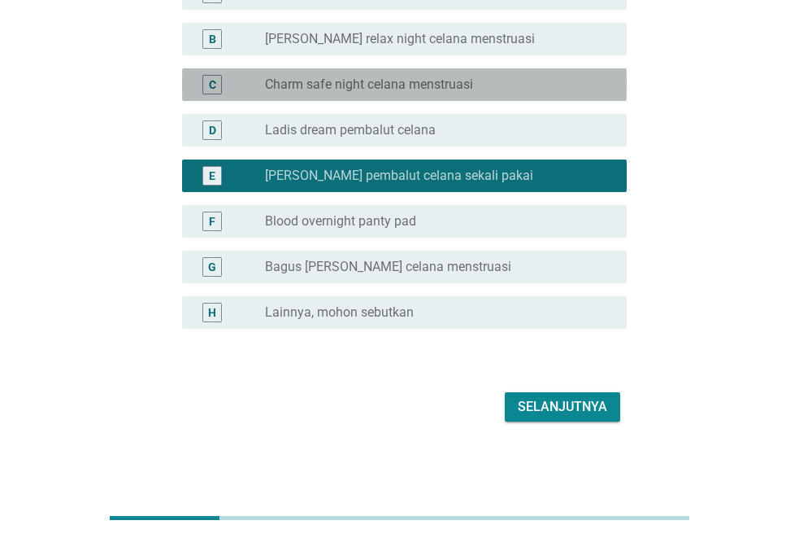
click at [506, 92] on div "radio_button_unchecked Charm safe night celana menstruasi" at bounding box center [433, 84] width 336 height 16
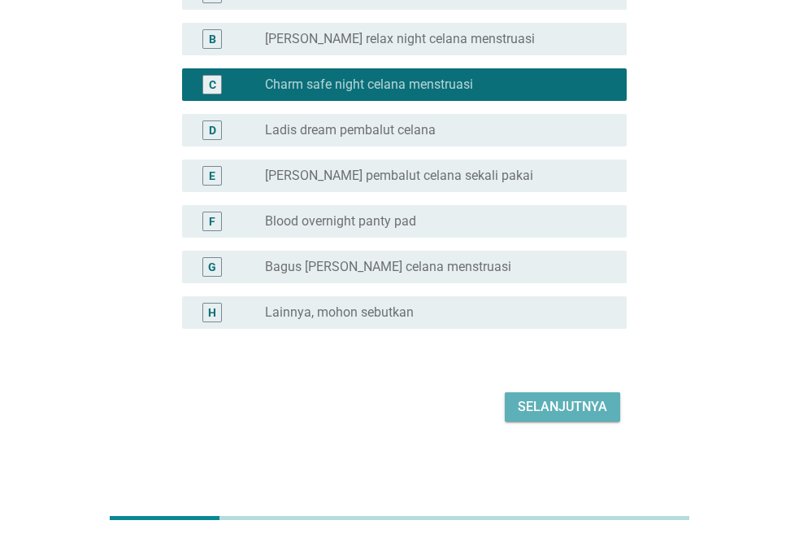
click at [541, 399] on div "Selanjutnya" at bounding box center [562, 407] width 89 height 20
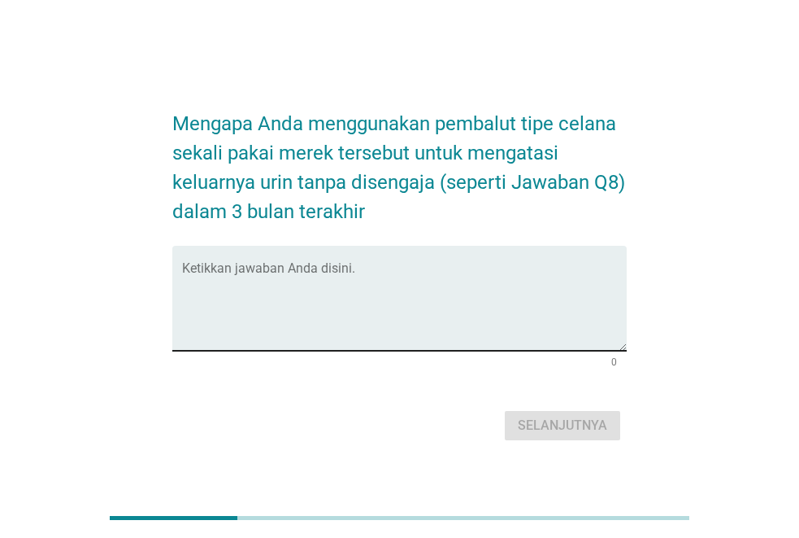
click at [252, 277] on textarea "Ketikkan jawaban Anda disini." at bounding box center [404, 307] width 445 height 85
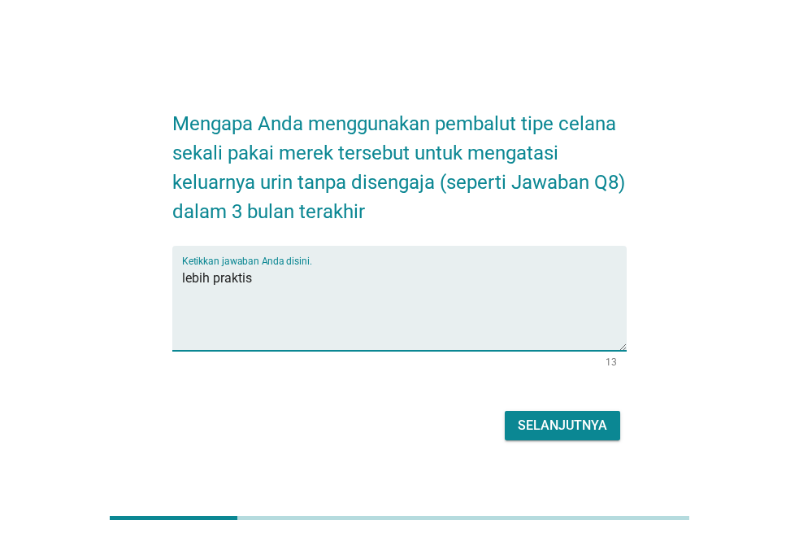
type textarea "lebih praktis"
click at [570, 410] on div "Selanjutnya" at bounding box center [399, 425] width 455 height 39
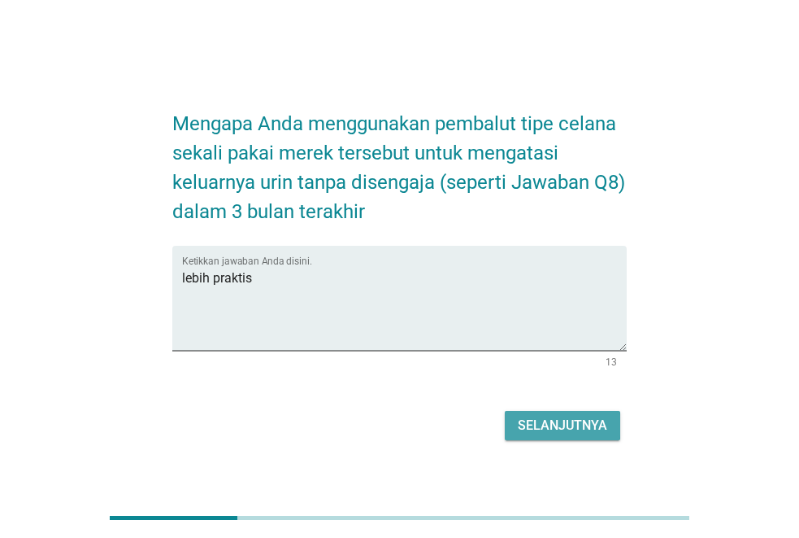
click at [562, 431] on div "Selanjutnya" at bounding box center [562, 426] width 89 height 20
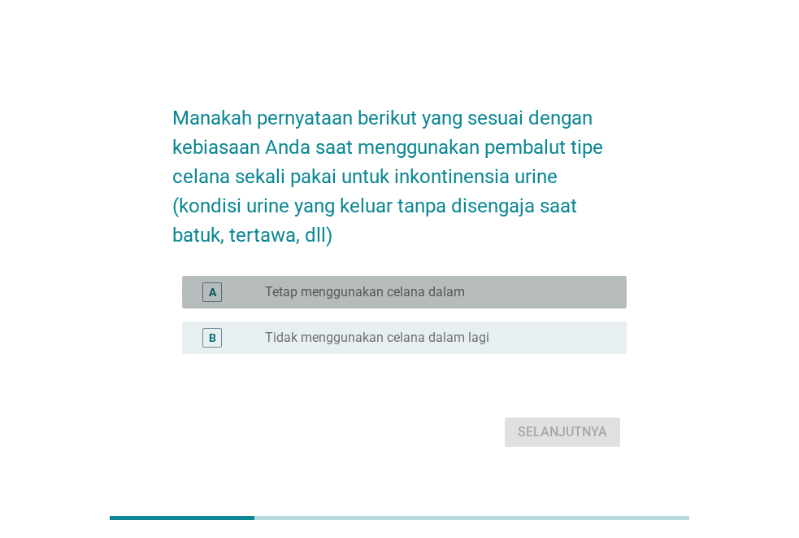
click at [525, 296] on div "radio_button_unchecked Tetap menggunakan celana dalam" at bounding box center [433, 292] width 336 height 16
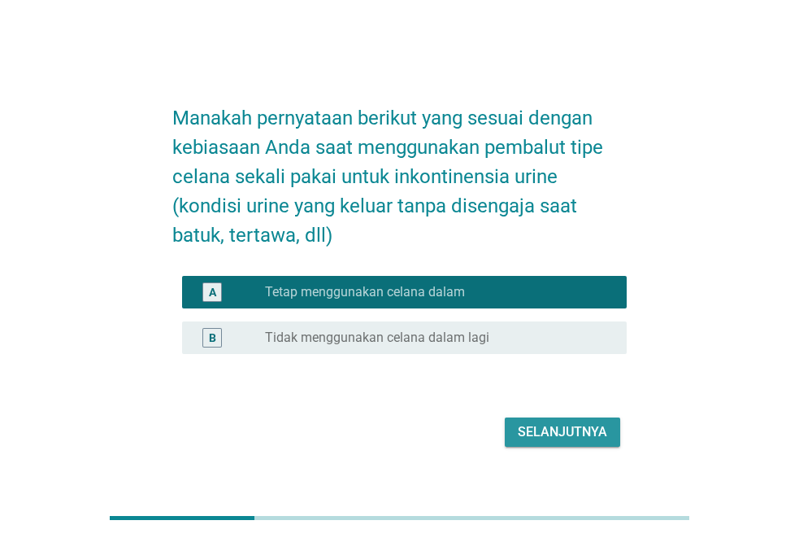
drag, startPoint x: 561, startPoint y: 422, endPoint x: 550, endPoint y: 424, distance: 11.5
click at [564, 422] on div "Selanjutnya" at bounding box center [562, 432] width 89 height 20
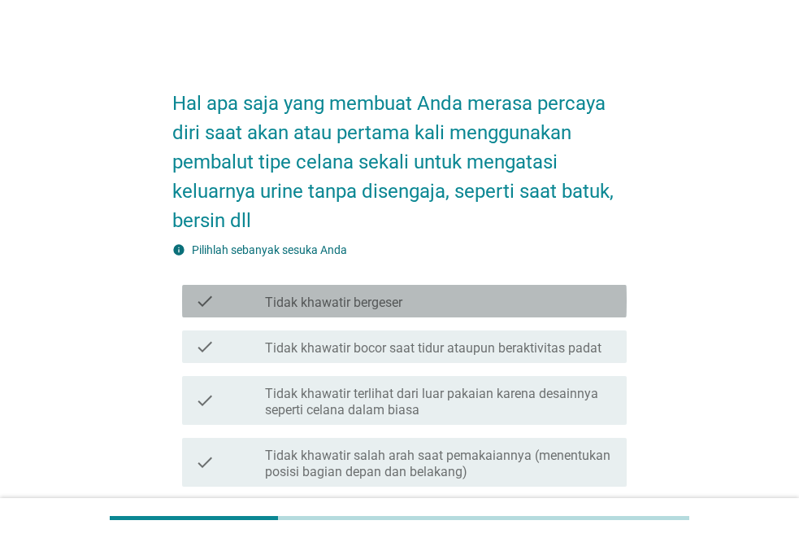
click at [489, 299] on div "check_box_outline_blank Tidak khawatir bergeser" at bounding box center [439, 301] width 349 height 20
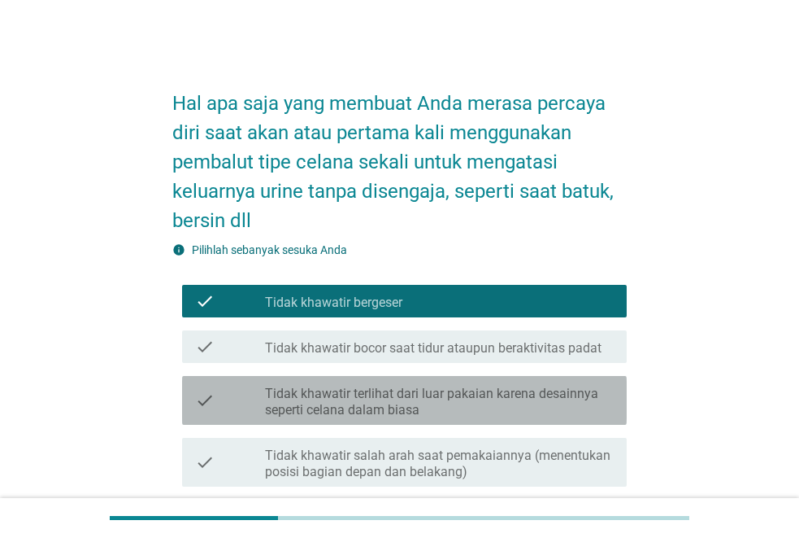
click at [480, 402] on label "Tidak khawatir terlihat dari luar pakaian karena desainnya seperti celana dalam…" at bounding box center [439, 401] width 349 height 33
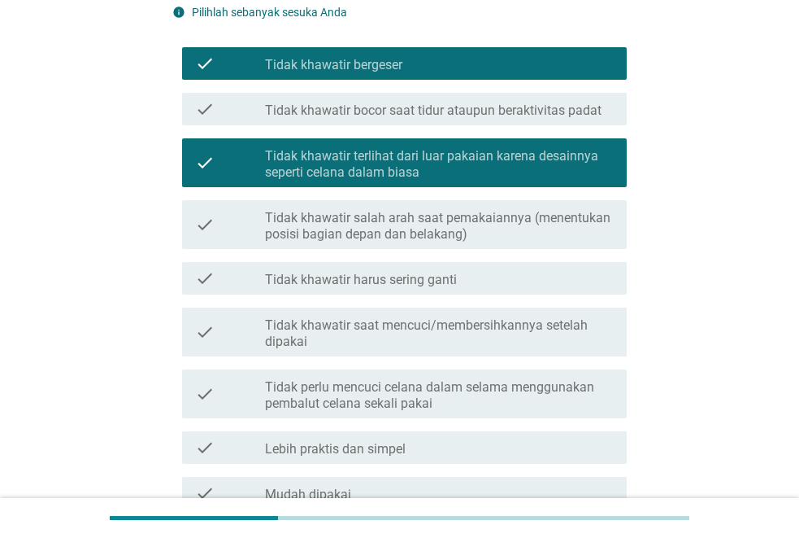
scroll to position [444, 0]
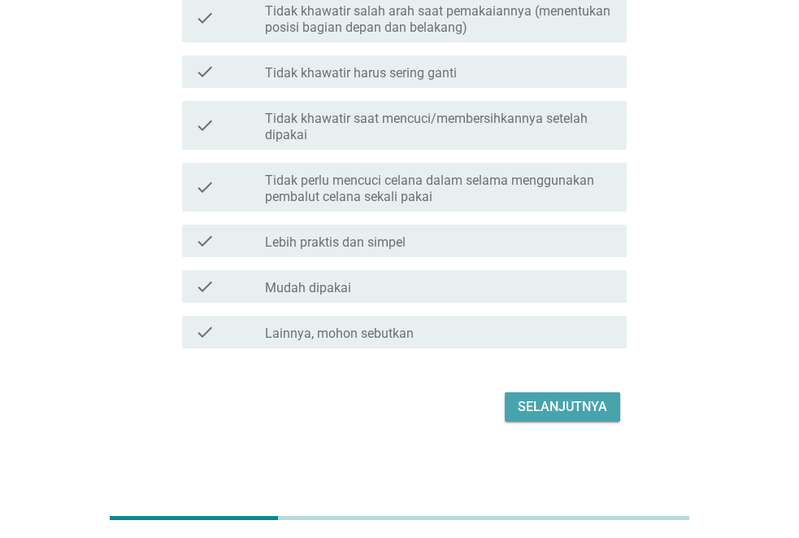
click at [560, 402] on div "Selanjutnya" at bounding box center [562, 407] width 89 height 20
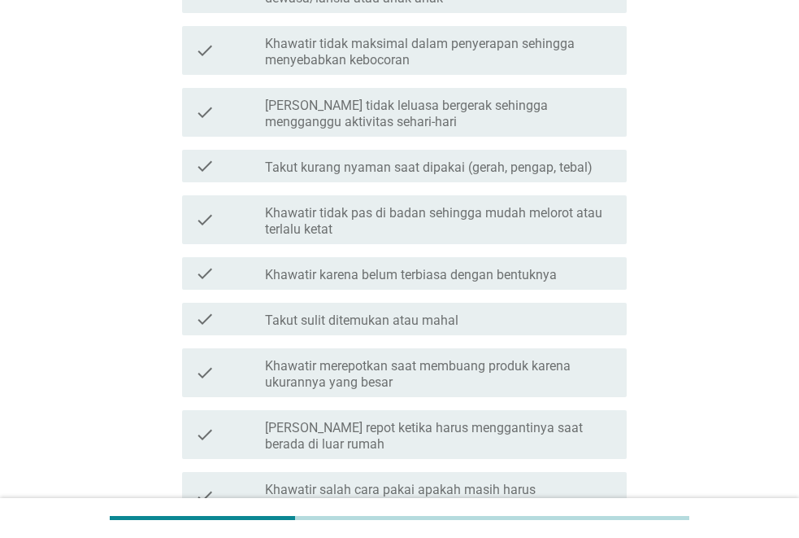
scroll to position [0, 0]
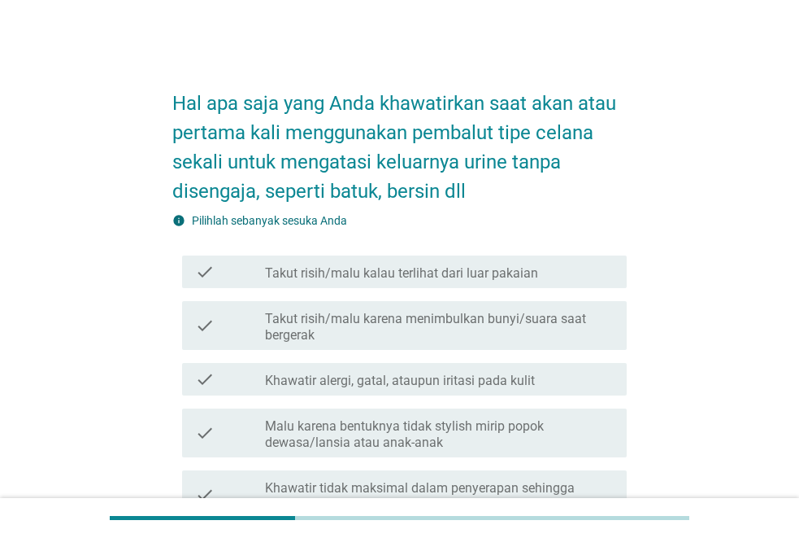
click at [560, 394] on div "check check_box_outline_blank Khawatir alergi, gatal, ataupun iritasi pada kulit" at bounding box center [404, 379] width 445 height 33
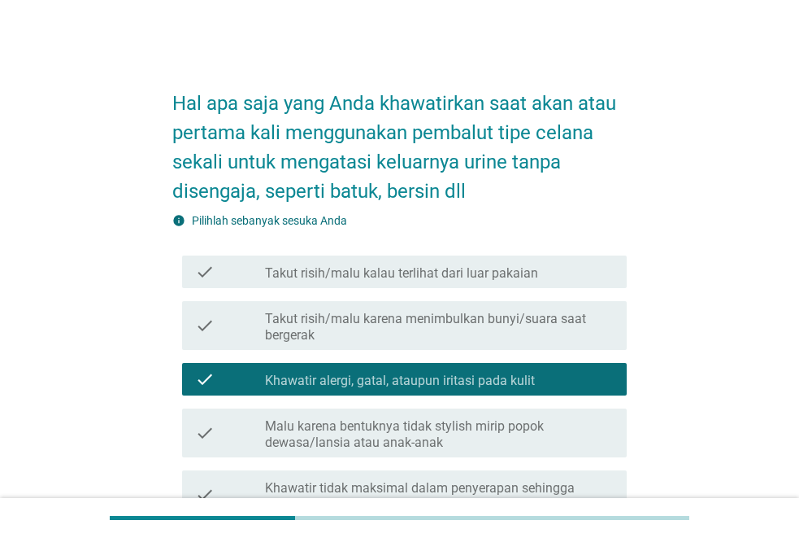
click at [510, 284] on div "check check_box_outline_blank Takut risih/malu kalau terlihat dari luar pakaian" at bounding box center [404, 271] width 445 height 33
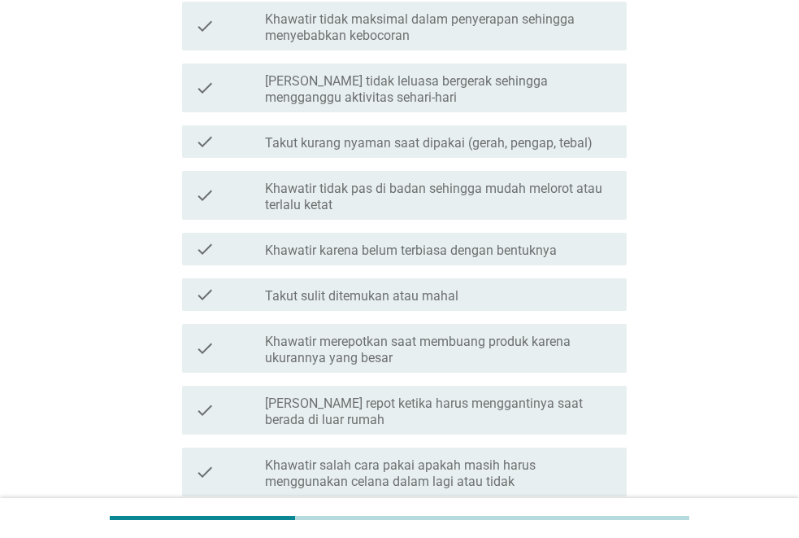
scroll to position [569, 0]
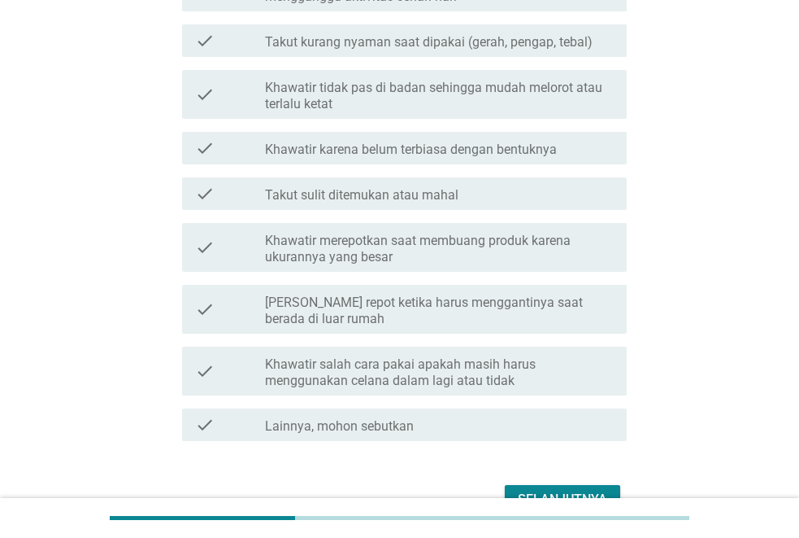
click at [522, 299] on label "[PERSON_NAME] repot ketika harus menggantinya saat berada di luar rumah" at bounding box center [439, 310] width 349 height 33
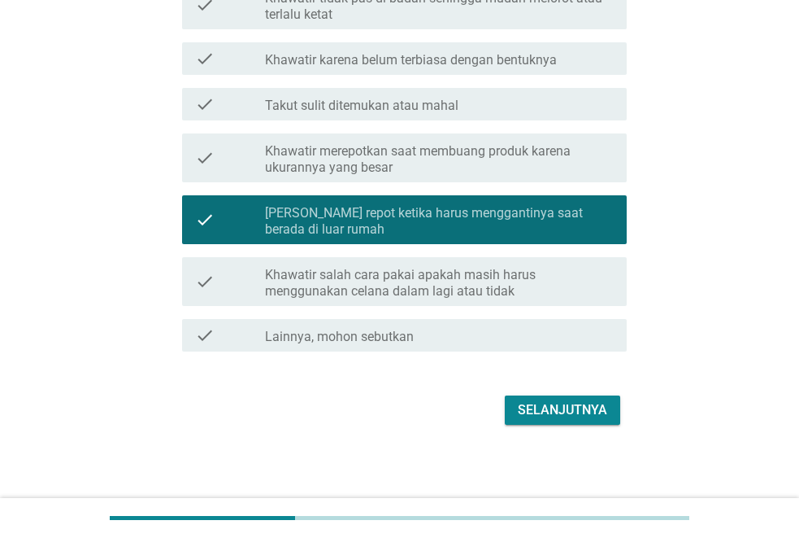
scroll to position [662, 0]
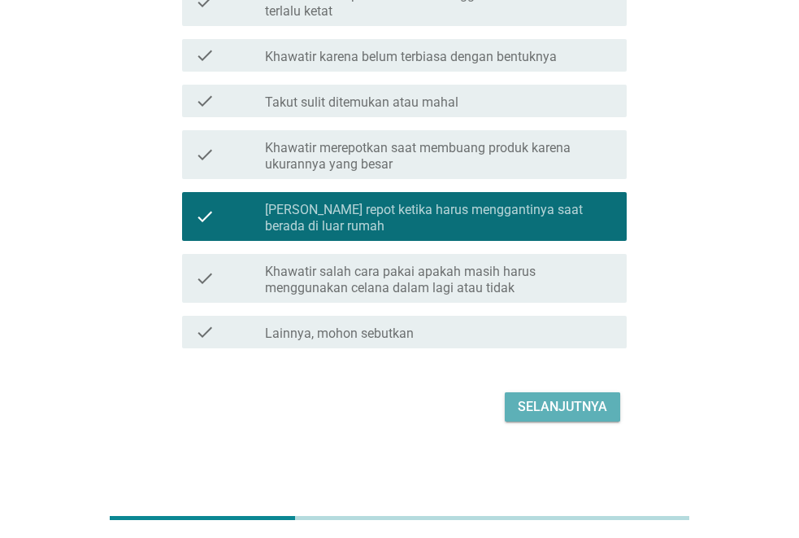
drag, startPoint x: 587, startPoint y: 415, endPoint x: 575, endPoint y: 417, distance: 12.4
click at [587, 416] on button "Selanjutnya" at bounding box center [562, 406] width 115 height 29
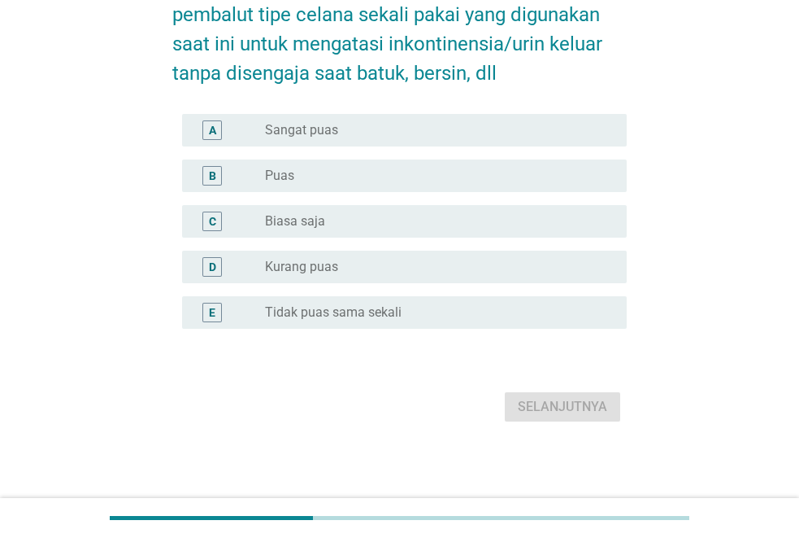
scroll to position [0, 0]
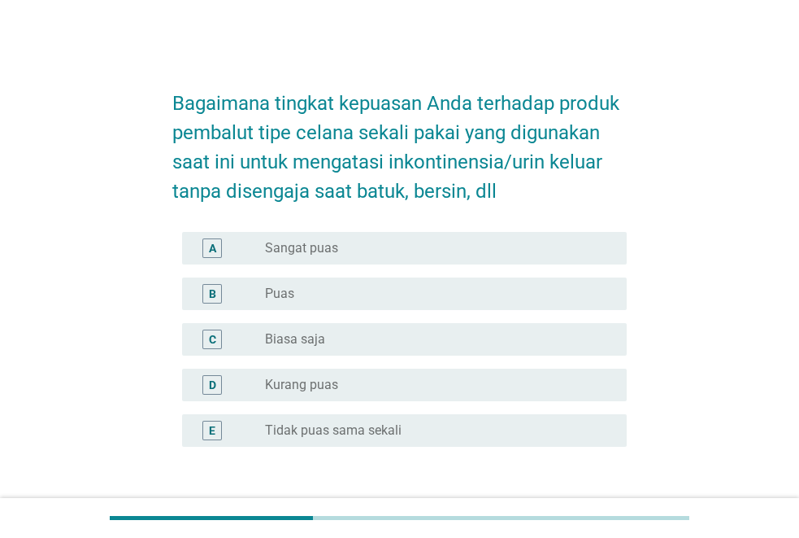
drag, startPoint x: 364, startPoint y: 296, endPoint x: 400, endPoint y: 318, distance: 42.0
click at [368, 296] on div "radio_button_unchecked Puas" at bounding box center [433, 293] width 336 height 16
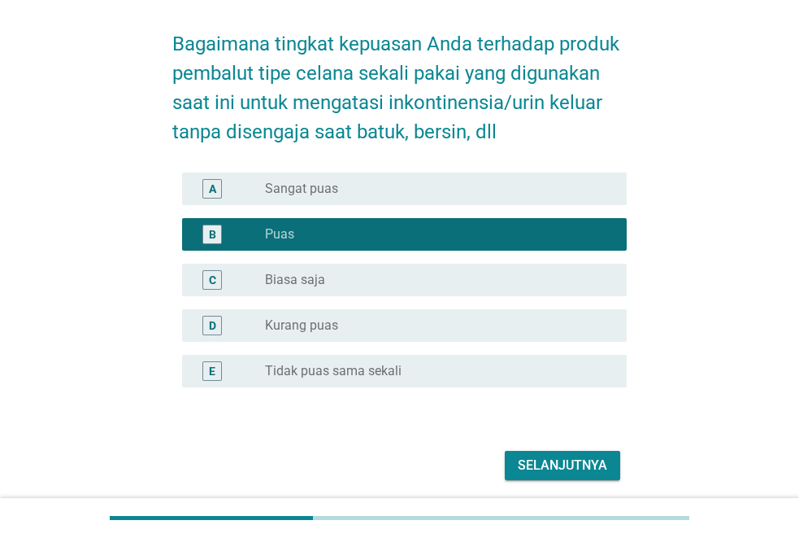
scroll to position [118, 0]
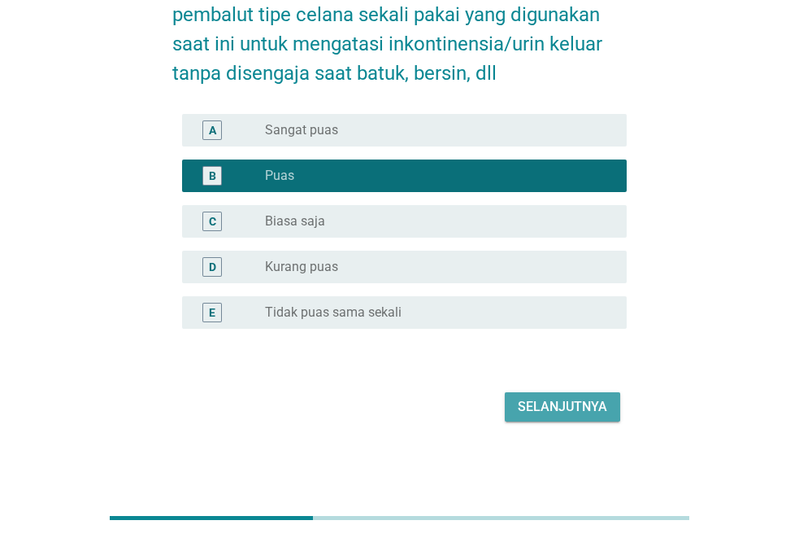
click at [577, 410] on div "Selanjutnya" at bounding box center [562, 407] width 89 height 20
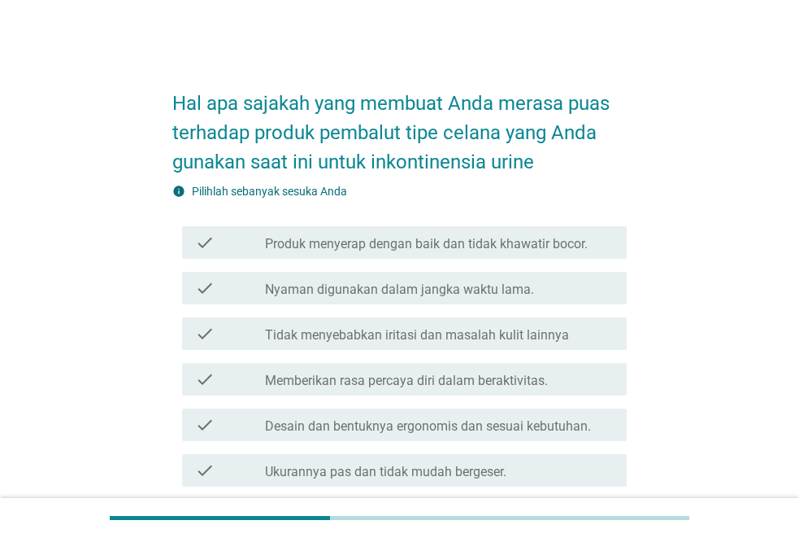
click at [474, 299] on div "check check_box_outline_blank Nyaman digunakan dalam jangka waktu lama." at bounding box center [404, 288] width 445 height 33
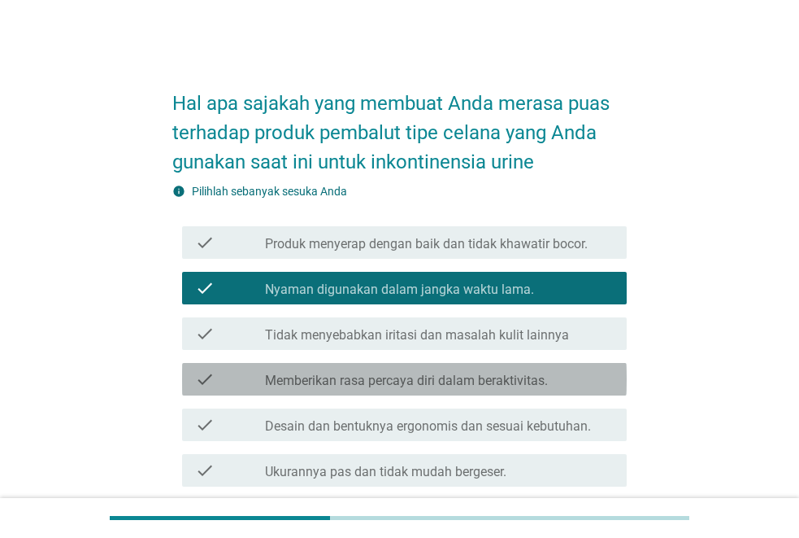
click at [484, 366] on div "check check_box_outline_blank Memberikan rasa percaya diri dalam beraktivitas." at bounding box center [404, 379] width 445 height 33
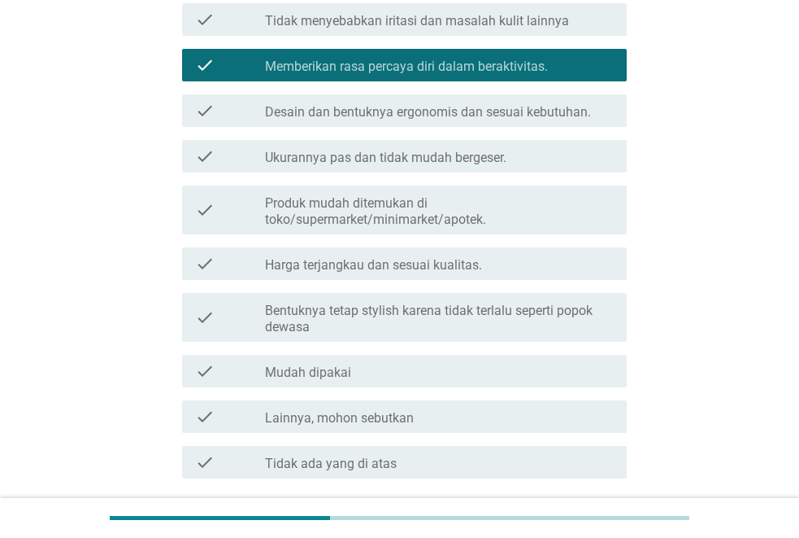
scroll to position [444, 0]
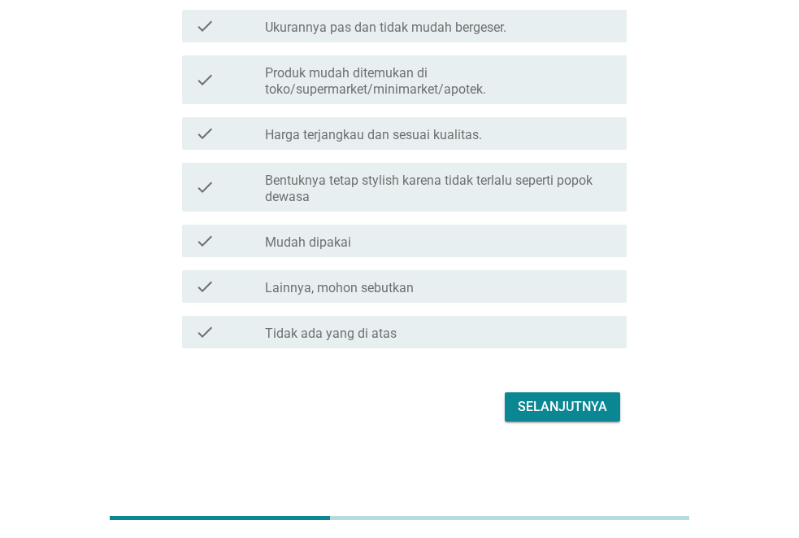
click at [535, 405] on div "Selanjutnya" at bounding box center [562, 407] width 89 height 20
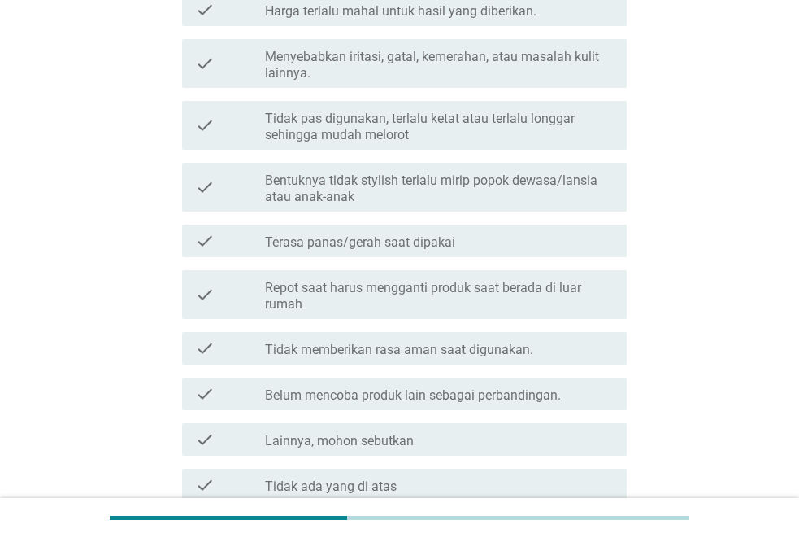
scroll to position [0, 0]
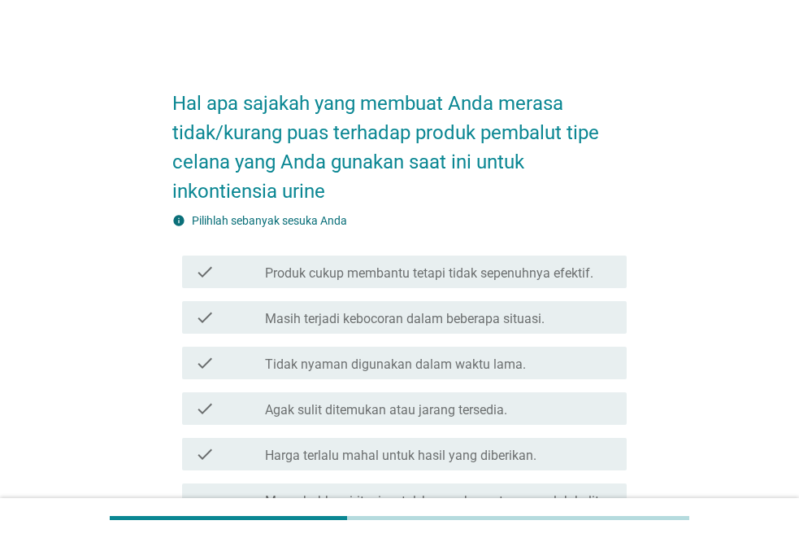
click at [512, 364] on label "Tidak nyaman digunakan dalam waktu lama." at bounding box center [395, 364] width 261 height 16
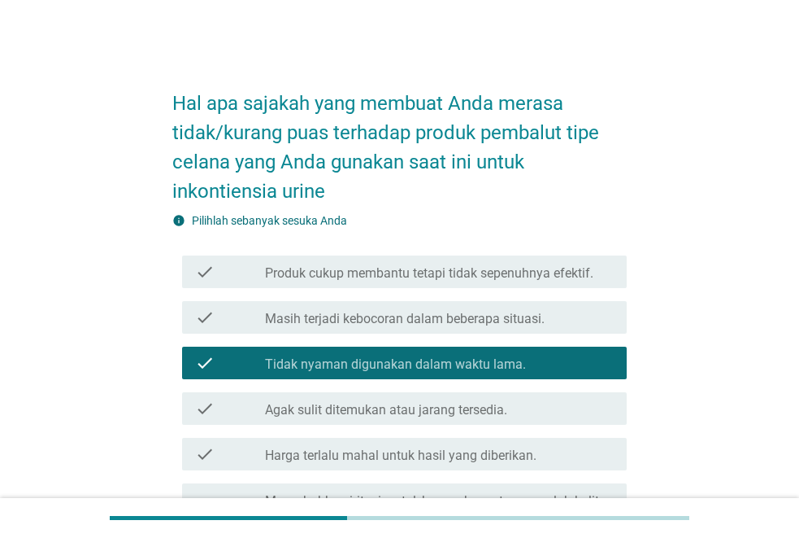
click at [492, 277] on label "Produk cukup membantu tetapi tidak sepenuhnya efektif." at bounding box center [429, 273] width 329 height 16
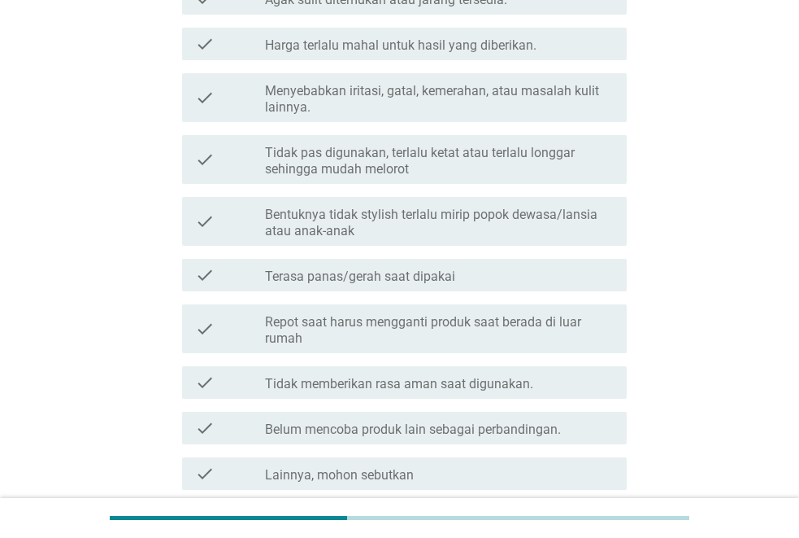
scroll to position [488, 0]
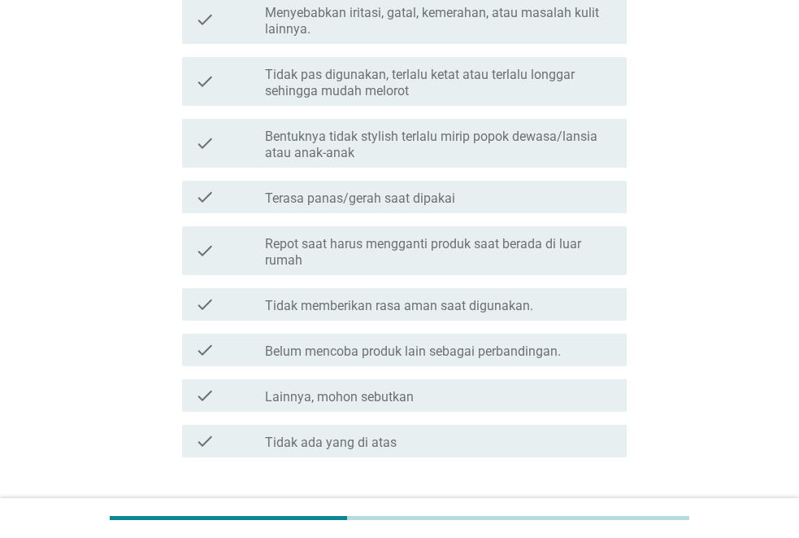
click at [526, 348] on label "Belum mencoba produk lain sebagai perbandingan." at bounding box center [413, 351] width 296 height 16
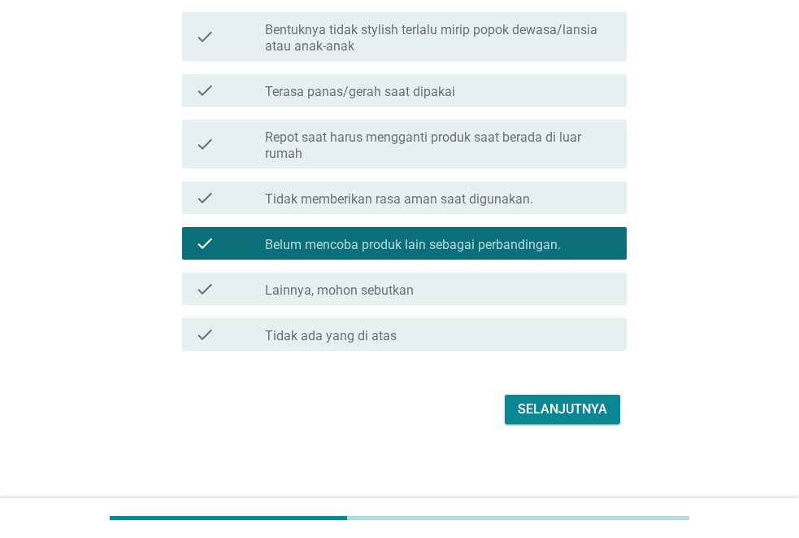
scroll to position [597, 0]
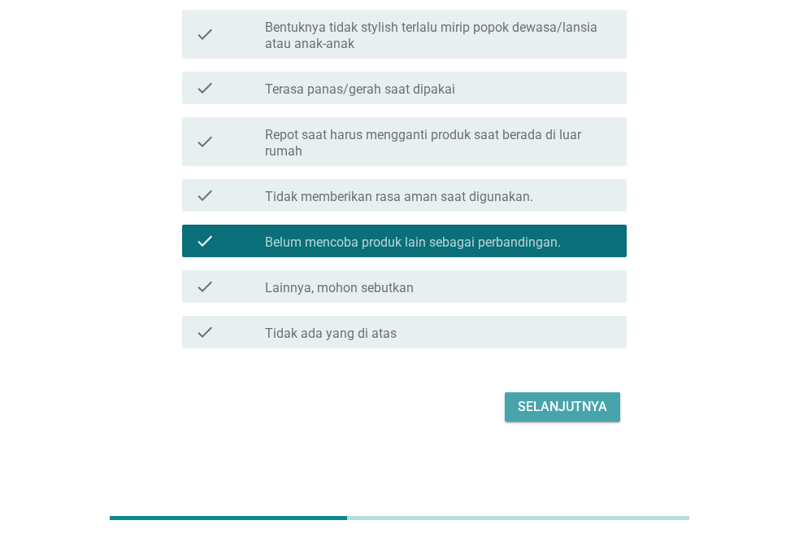
click at [549, 408] on div "Selanjutnya" at bounding box center [562, 407] width 89 height 20
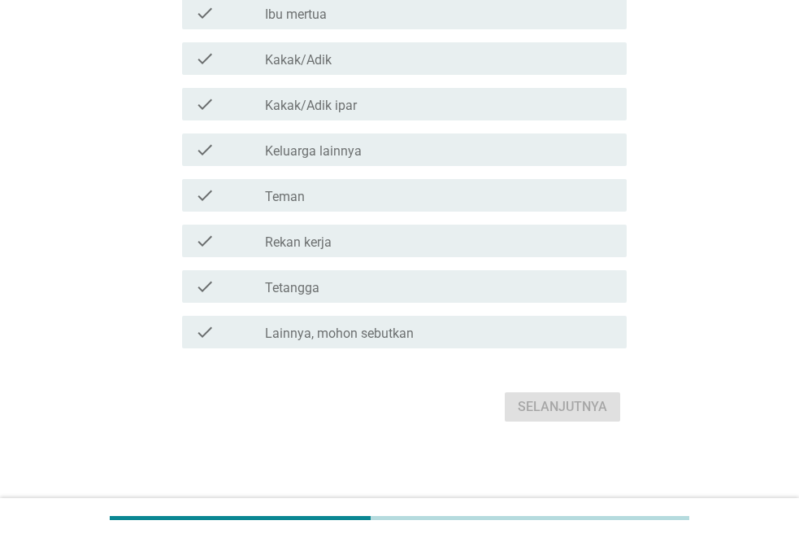
scroll to position [0, 0]
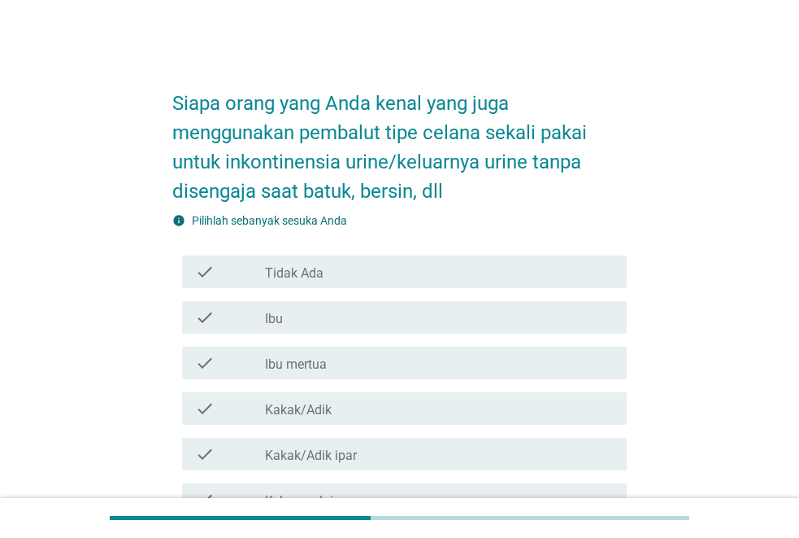
click at [392, 329] on div "check check_box_outline_blank Ibu" at bounding box center [404, 317] width 445 height 33
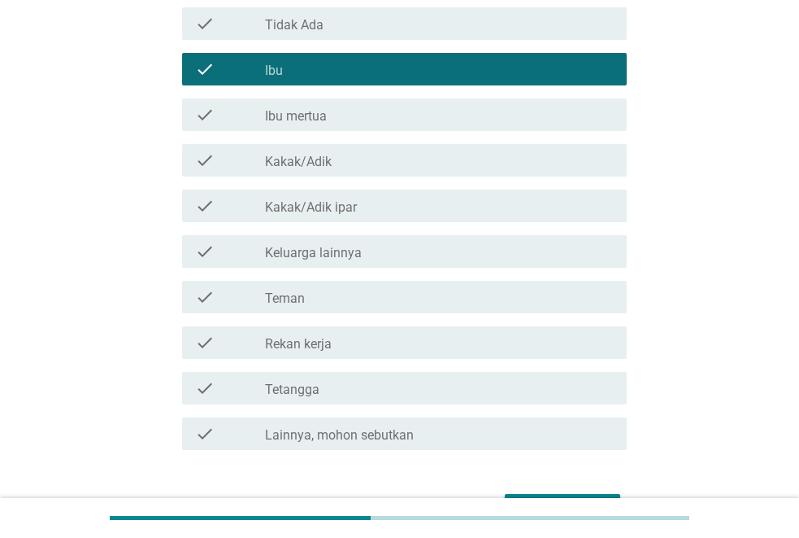
scroll to position [350, 0]
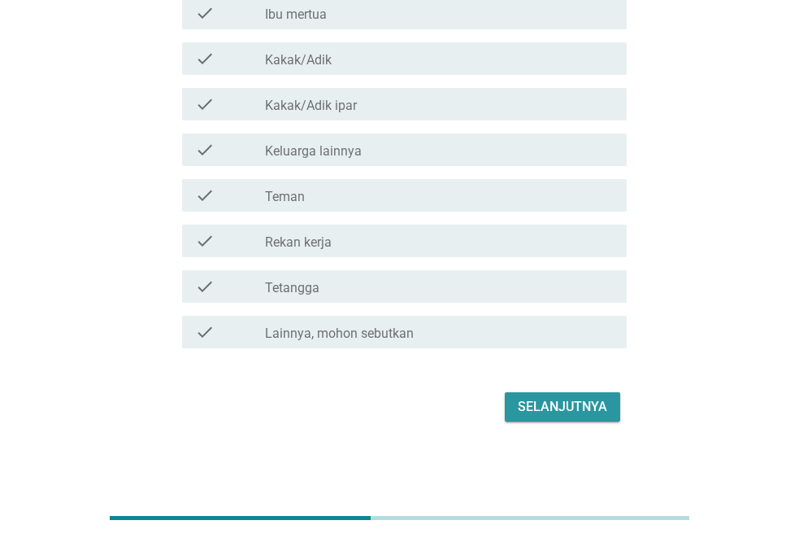
click at [560, 398] on div "Selanjutnya" at bounding box center [562, 407] width 89 height 20
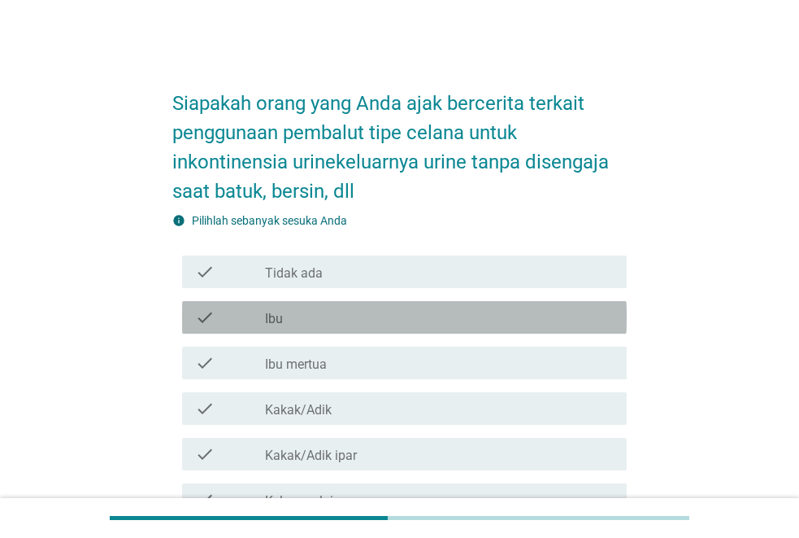
click at [455, 322] on div "check_box_outline_blank Ibu" at bounding box center [439, 317] width 349 height 20
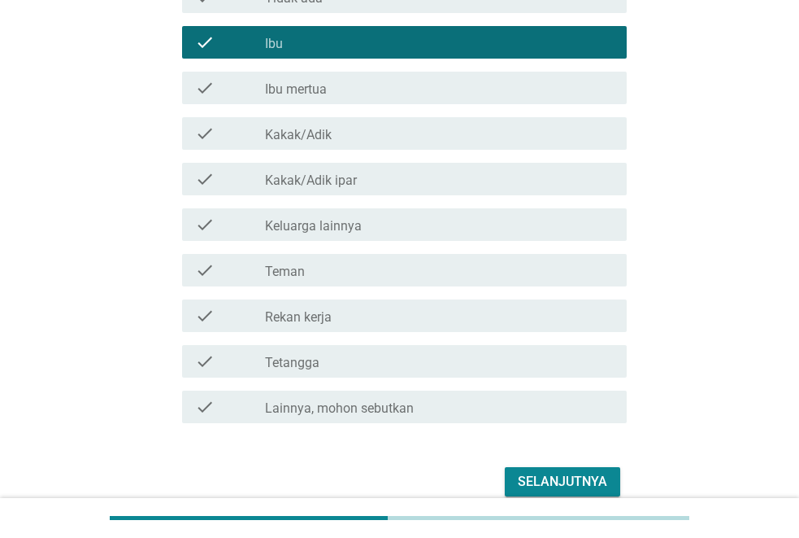
scroll to position [350, 0]
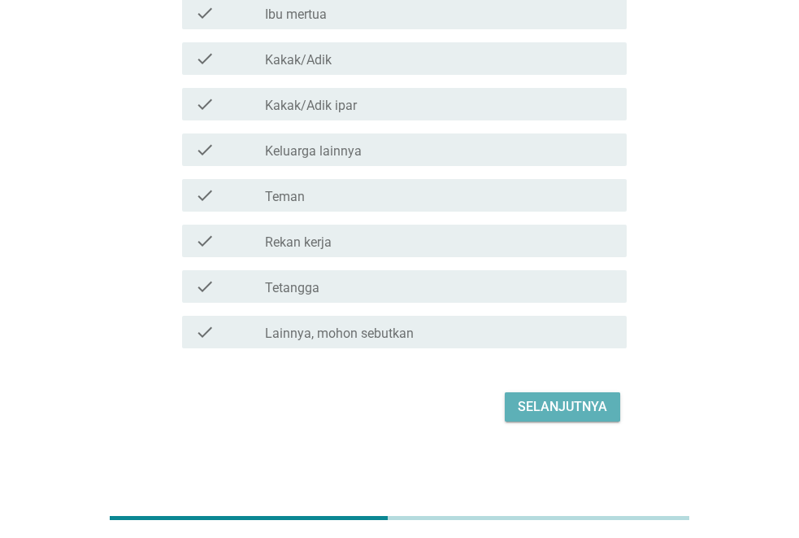
drag, startPoint x: 549, startPoint y: 397, endPoint x: 548, endPoint y: 381, distance: 15.5
click at [553, 398] on div "Selanjutnya" at bounding box center [562, 407] width 89 height 20
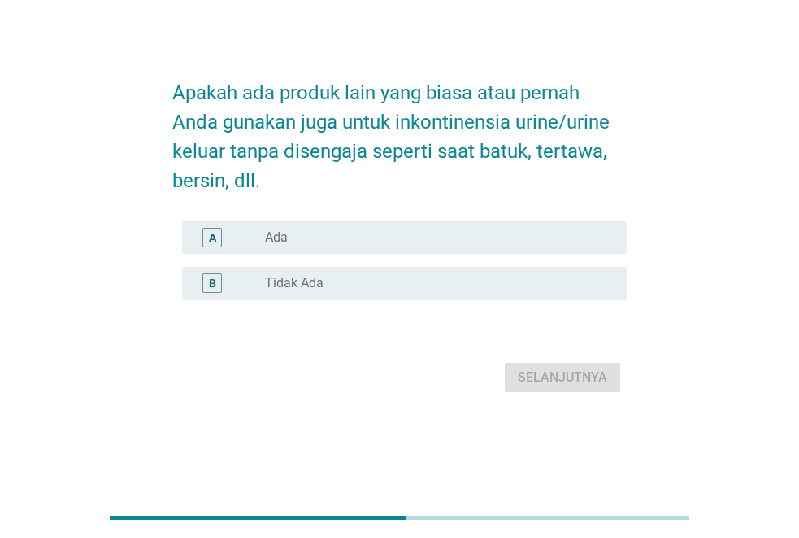
scroll to position [0, 0]
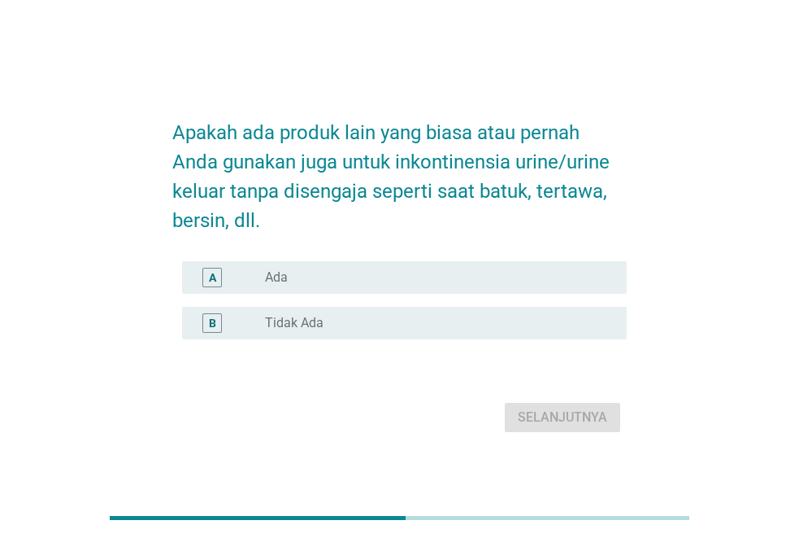
drag, startPoint x: 348, startPoint y: 311, endPoint x: 445, endPoint y: 333, distance: 99.4
click at [373, 315] on div "B radio_button_unchecked Tidak Ada" at bounding box center [404, 323] width 445 height 33
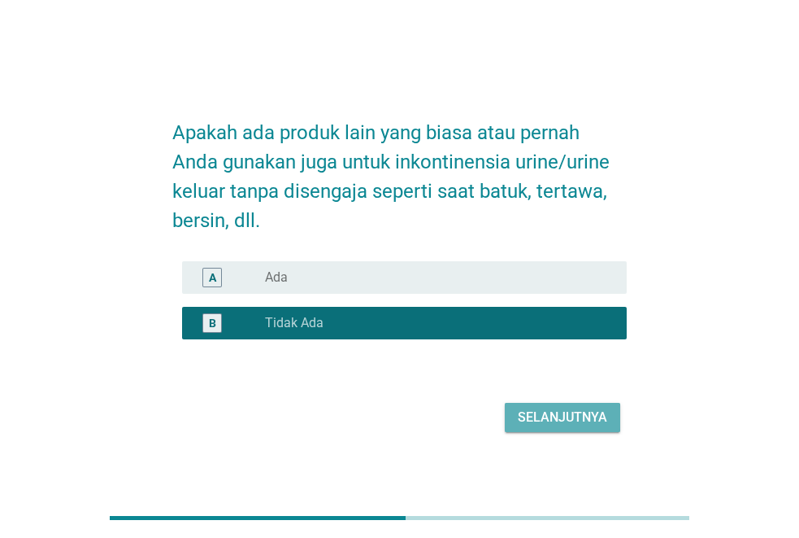
drag, startPoint x: 519, startPoint y: 412, endPoint x: 499, endPoint y: 393, distance: 27.6
click at [520, 413] on div "Selanjutnya" at bounding box center [562, 417] width 89 height 20
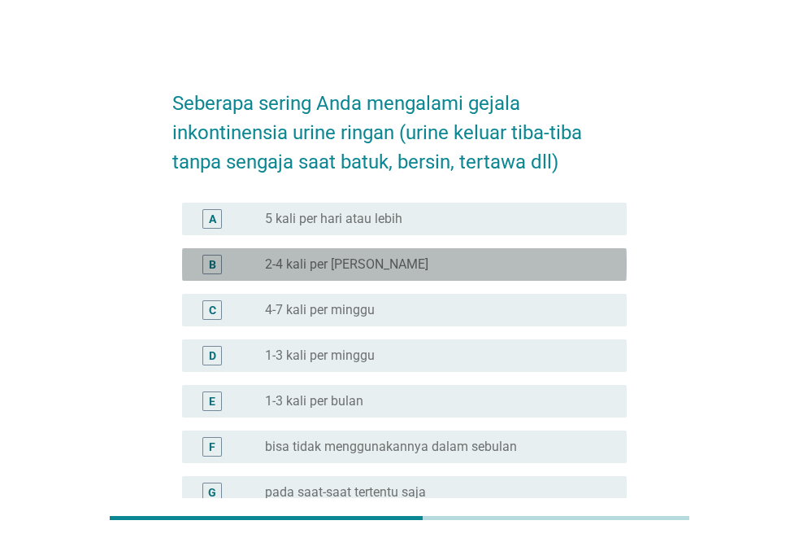
click at [379, 268] on div "radio_button_unchecked 2-4 kali per hari" at bounding box center [433, 264] width 336 height 16
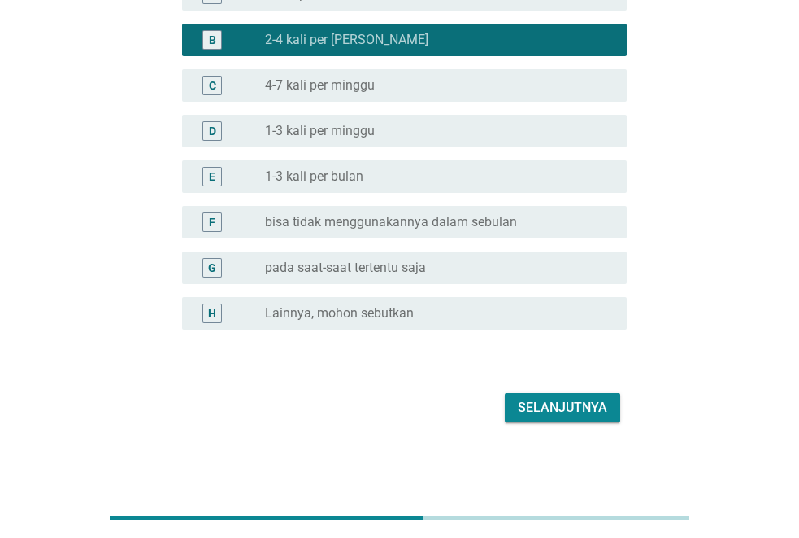
scroll to position [225, 0]
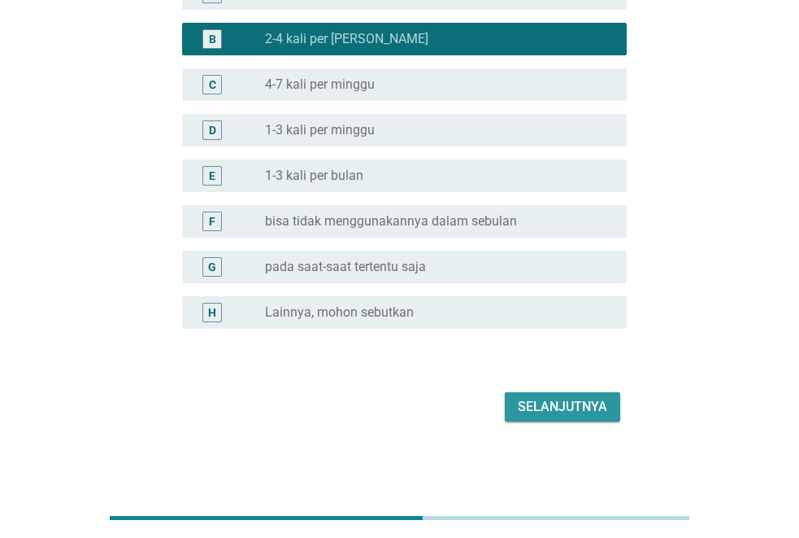
click at [589, 412] on div "Selanjutnya" at bounding box center [562, 407] width 89 height 20
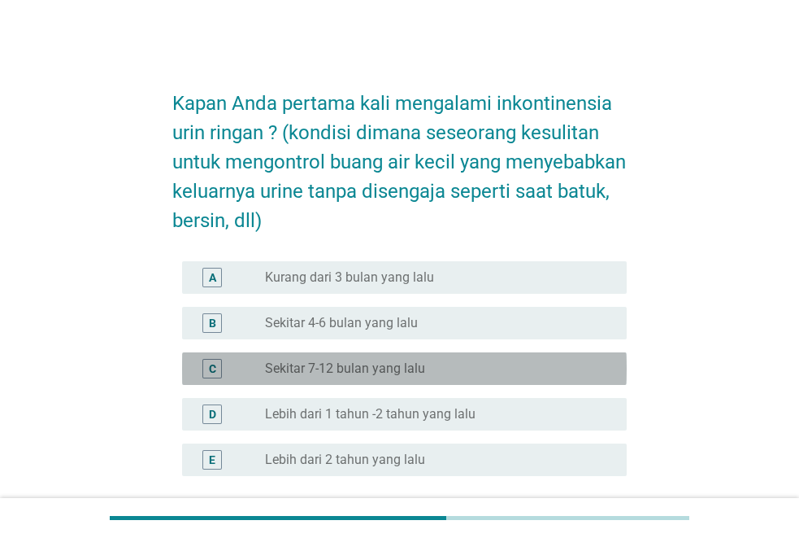
drag, startPoint x: 442, startPoint y: 368, endPoint x: 470, endPoint y: 364, distance: 27.9
click at [442, 369] on div "radio_button_unchecked Sekitar 7-12 bulan yang lalu" at bounding box center [433, 368] width 336 height 16
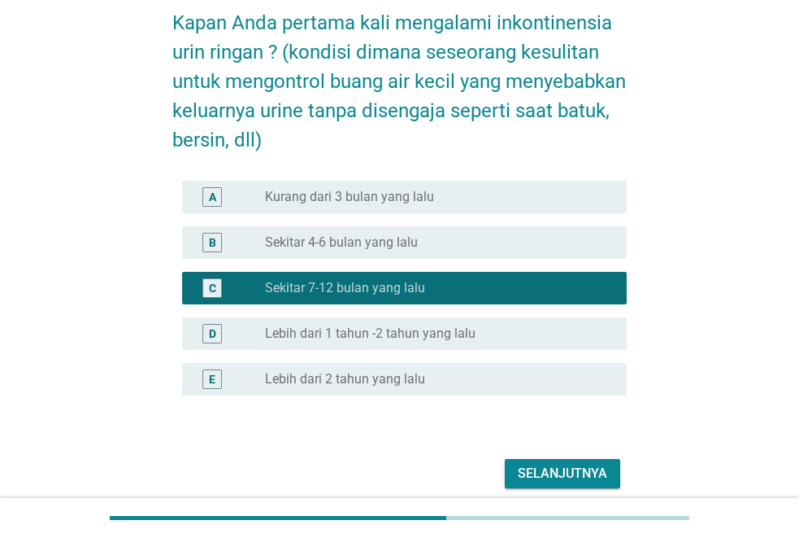
scroll to position [147, 0]
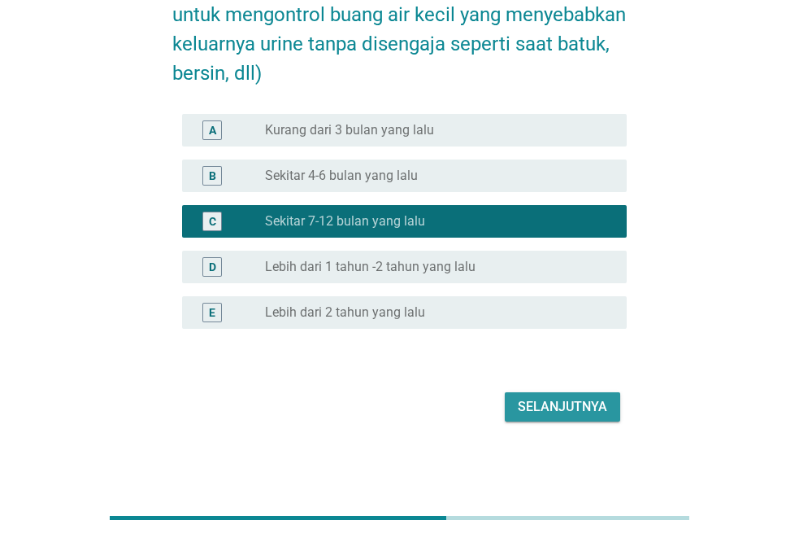
click at [564, 412] on div "Selanjutnya" at bounding box center [562, 407] width 89 height 20
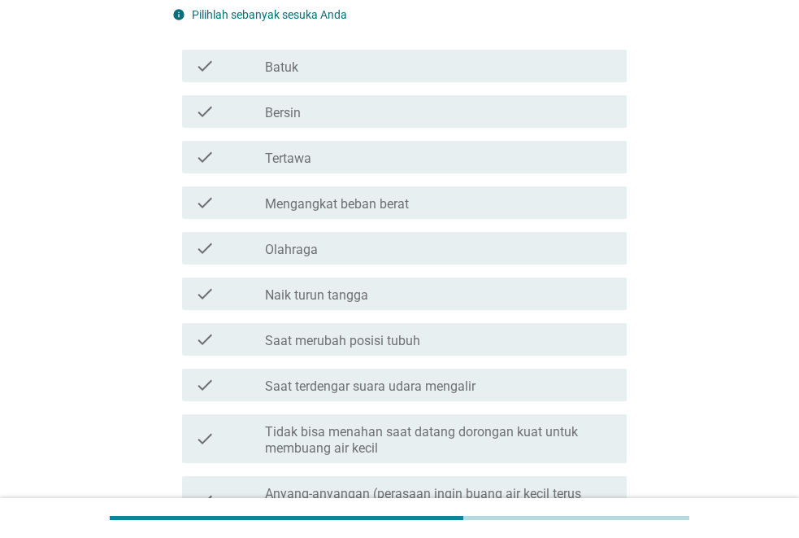
scroll to position [0, 0]
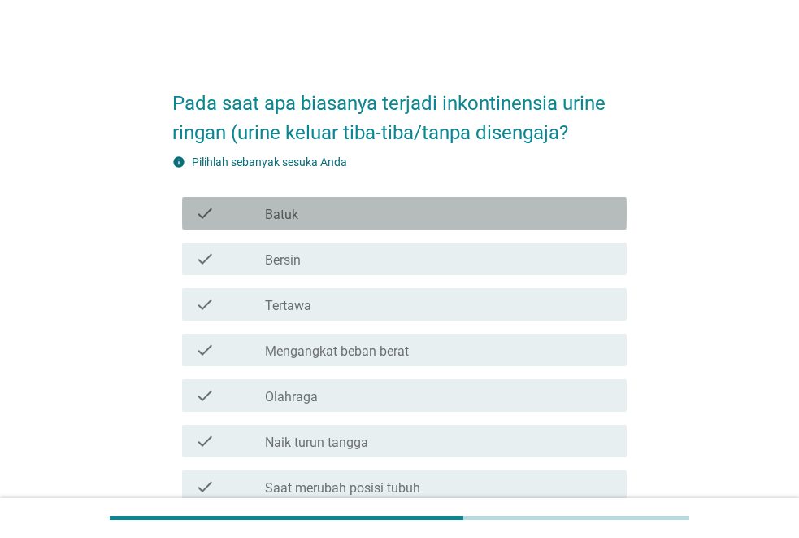
drag, startPoint x: 400, startPoint y: 207, endPoint x: 391, endPoint y: 242, distance: 36.1
click at [400, 216] on div "check_box_outline_blank Batuk" at bounding box center [439, 213] width 349 height 20
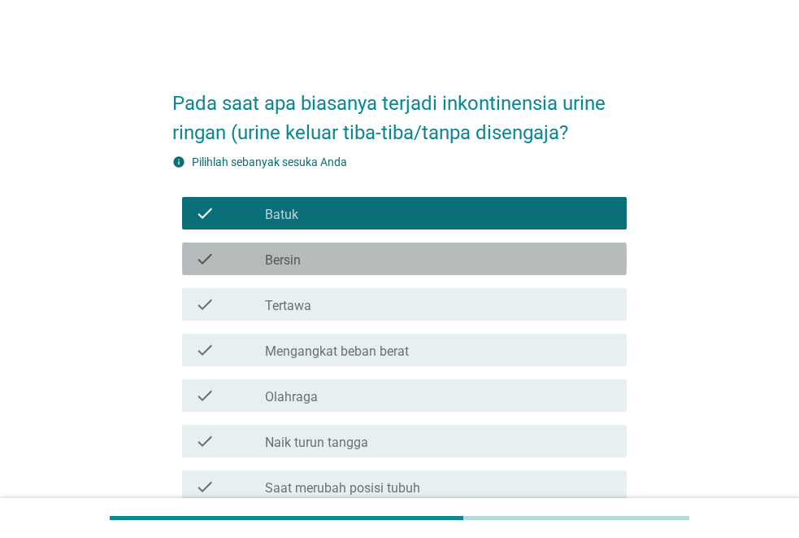
click at [390, 250] on div "check_box_outline_blank Bersin" at bounding box center [439, 259] width 349 height 20
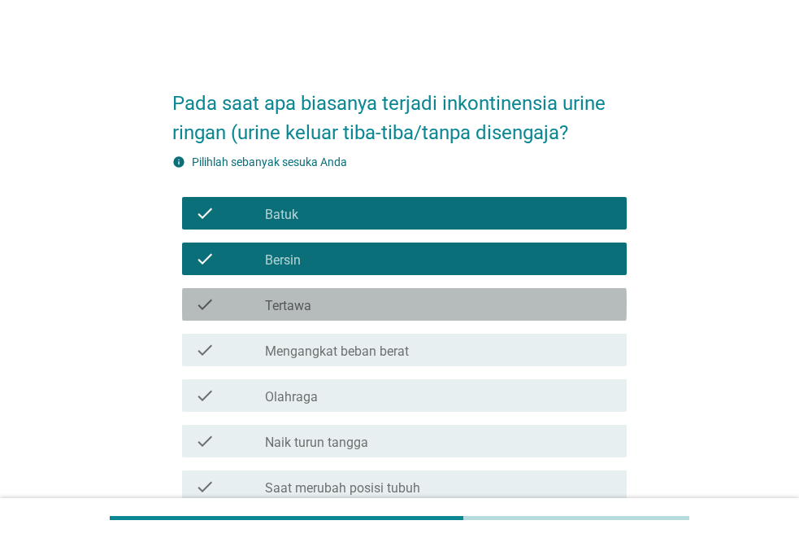
click at [399, 294] on div "check check_box_outline_blank Tertawa" at bounding box center [404, 304] width 445 height 33
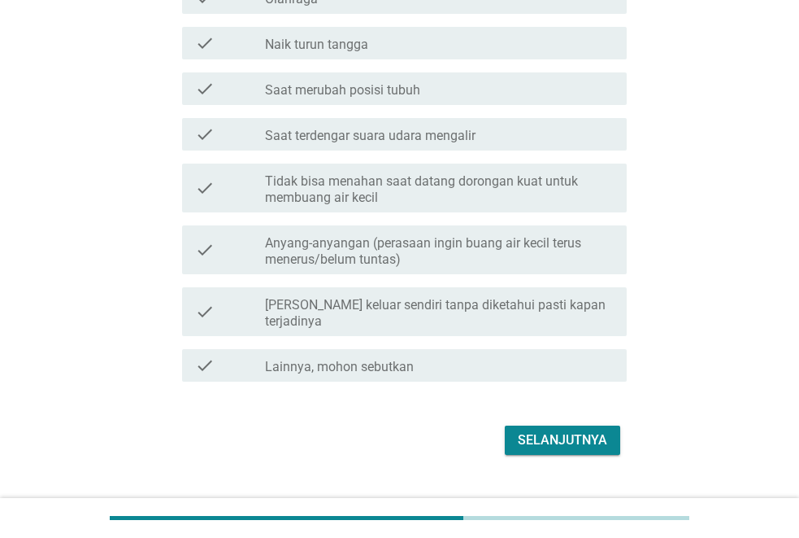
scroll to position [415, 0]
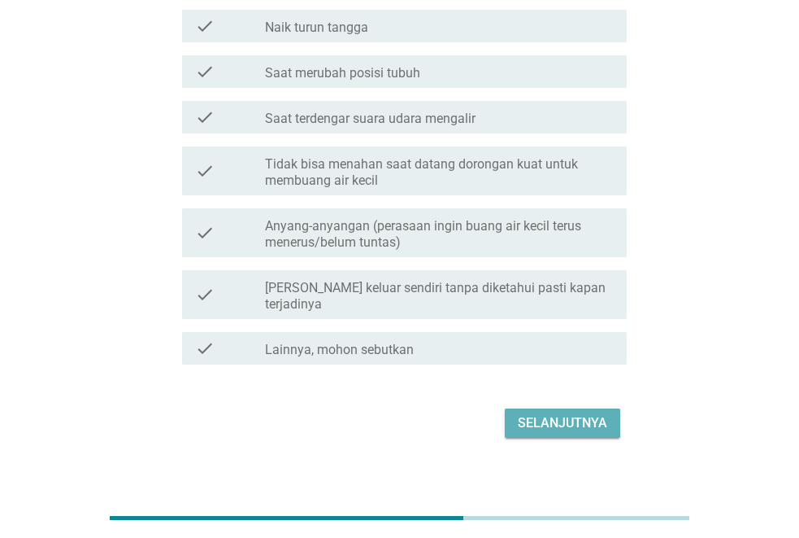
drag, startPoint x: 559, startPoint y: 397, endPoint x: 565, endPoint y: 390, distance: 9.8
click at [564, 413] on div "Selanjutnya" at bounding box center [562, 423] width 89 height 20
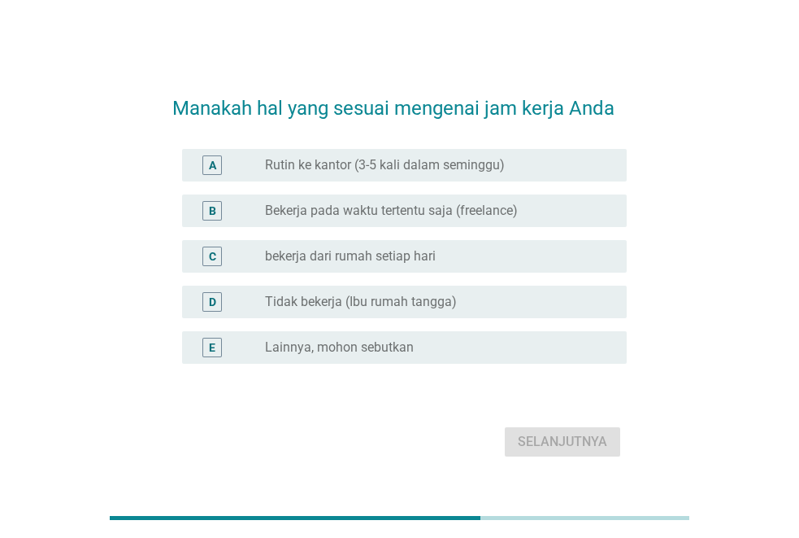
click at [469, 174] on div "radio_button_unchecked Rutin ke kantor (3-5 kali dalam seminggu)" at bounding box center [439, 165] width 349 height 20
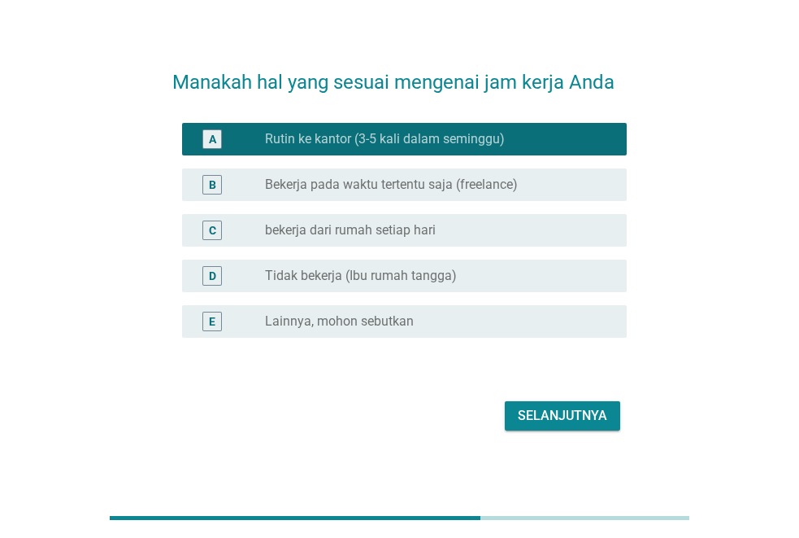
scroll to position [40, 0]
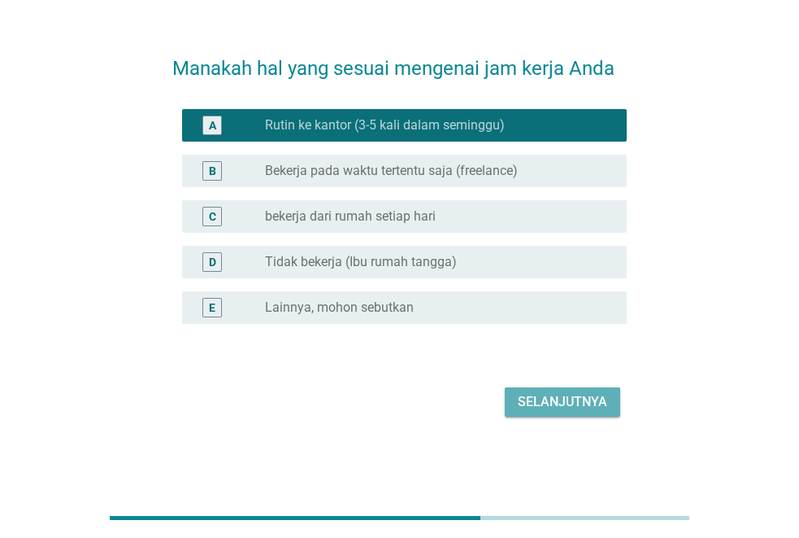
click at [538, 398] on div "Selanjutnya" at bounding box center [562, 402] width 89 height 20
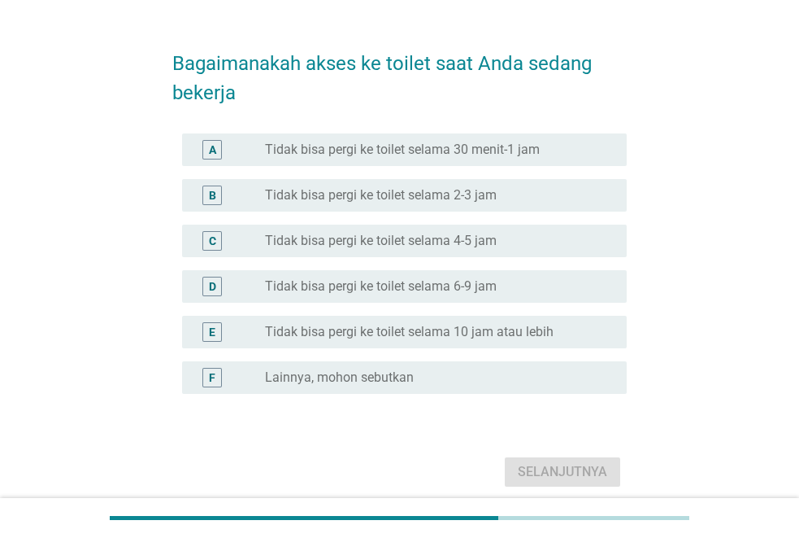
scroll to position [0, 0]
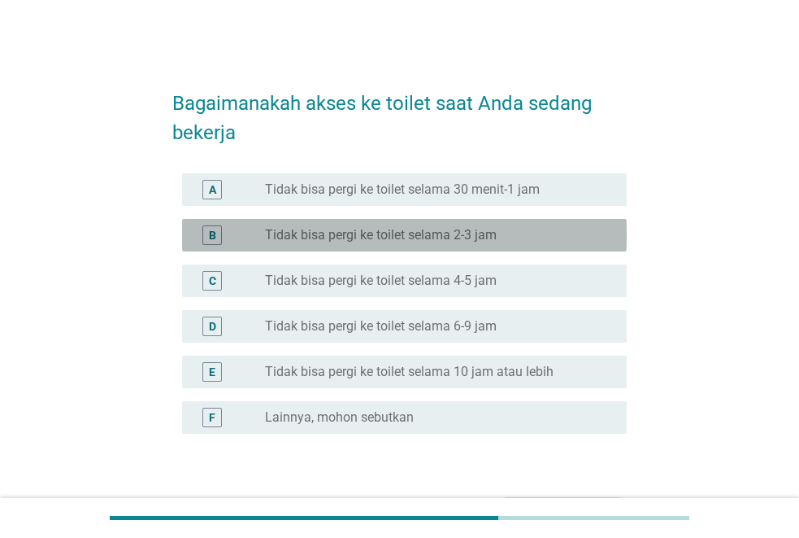
click at [537, 243] on div "radio_button_unchecked Tidak bisa pergi ke toilet selama 2-3 jam" at bounding box center [439, 235] width 349 height 20
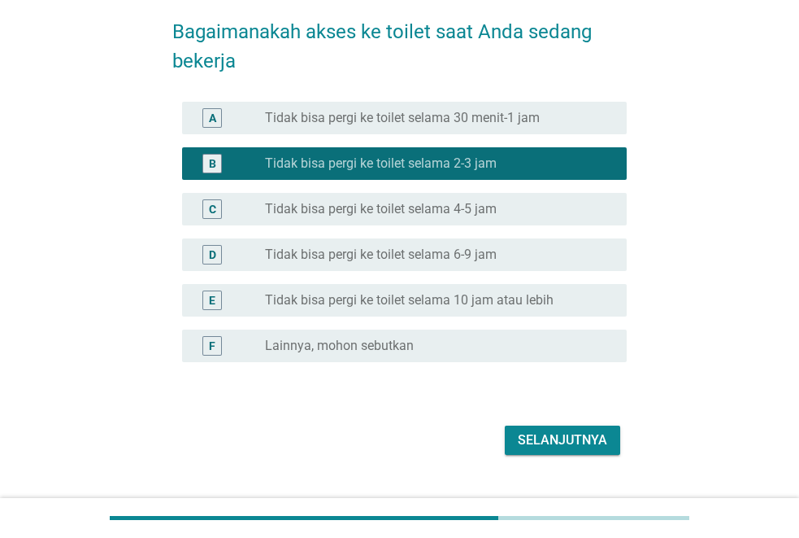
scroll to position [105, 0]
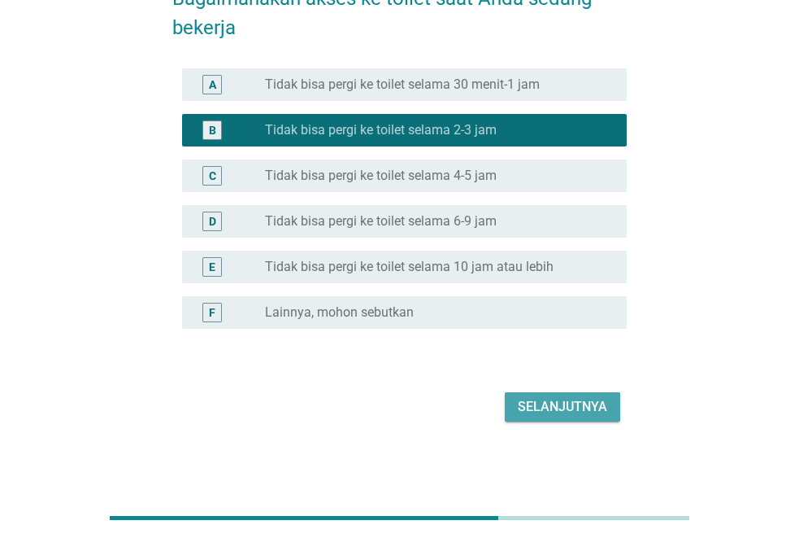
click at [542, 403] on div "Selanjutnya" at bounding box center [562, 407] width 89 height 20
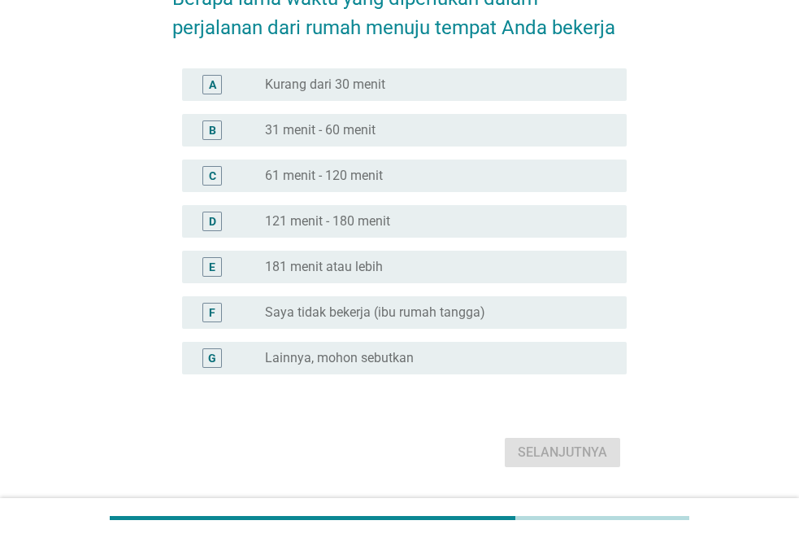
scroll to position [0, 0]
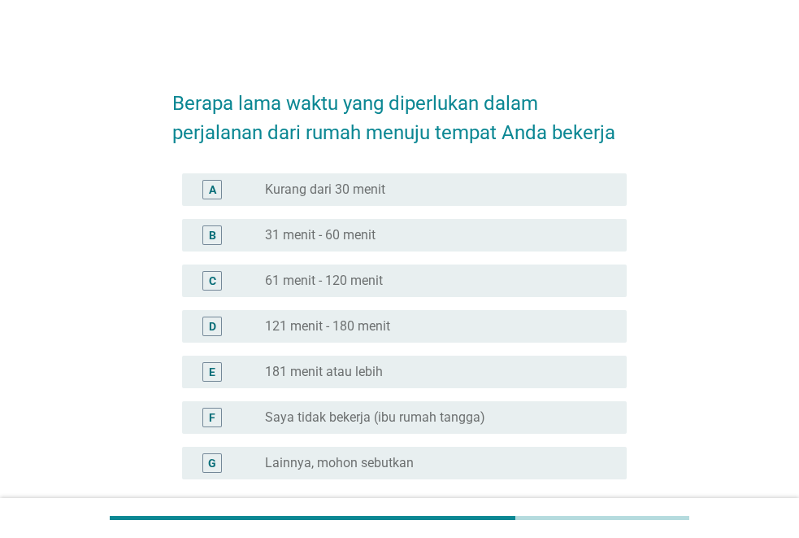
click at [339, 228] on label "31 menit - 60 menit" at bounding box center [320, 235] width 111 height 16
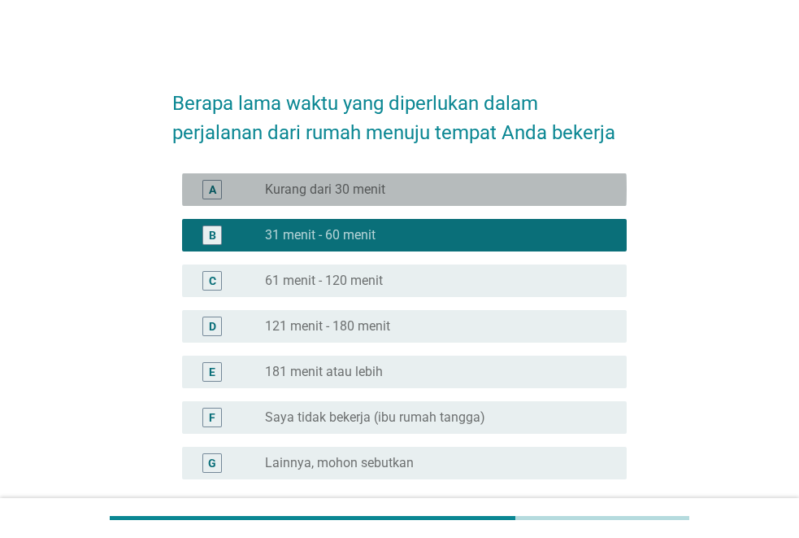
click at [476, 201] on div "A radio_button_unchecked Kurang dari 30 menit" at bounding box center [404, 189] width 445 height 33
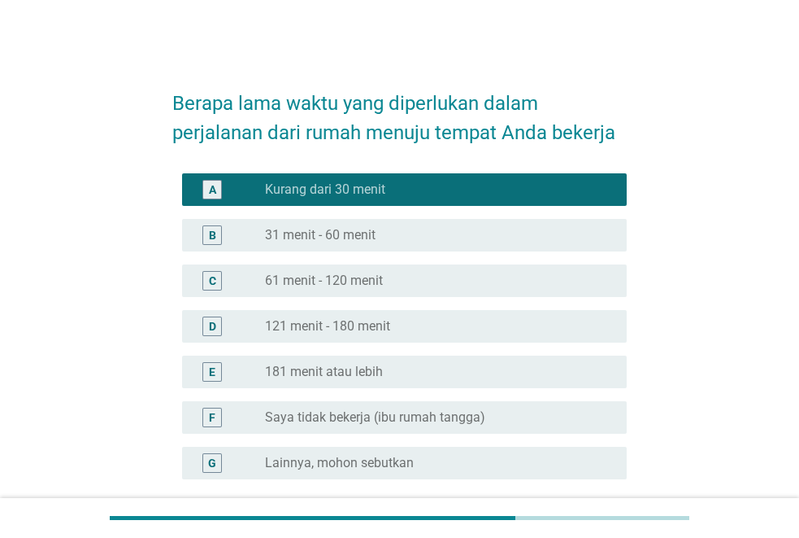
scroll to position [150, 0]
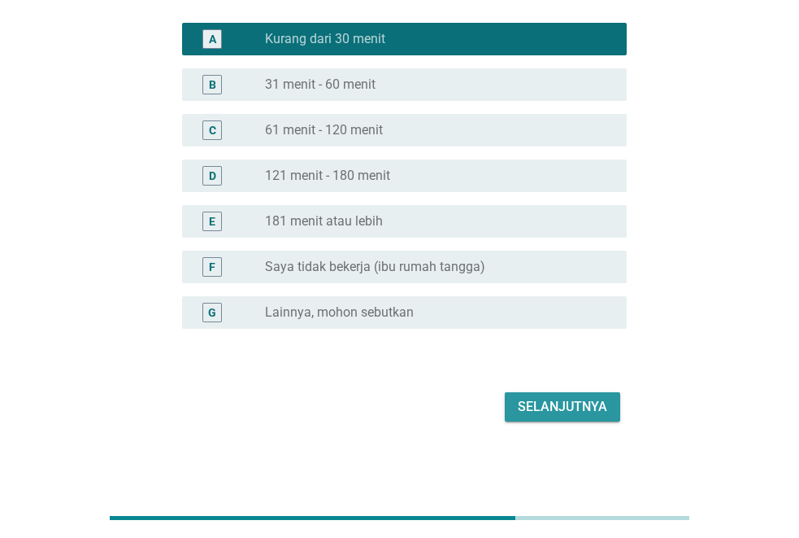
click at [542, 395] on button "Selanjutnya" at bounding box center [562, 406] width 115 height 29
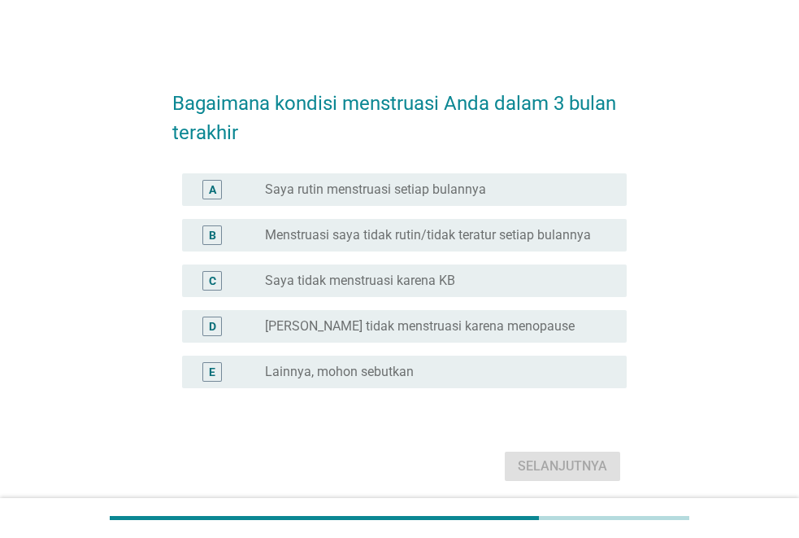
click at [450, 180] on div "radio_button_unchecked Saya rutin menstruasi setiap bulannya" at bounding box center [439, 190] width 349 height 20
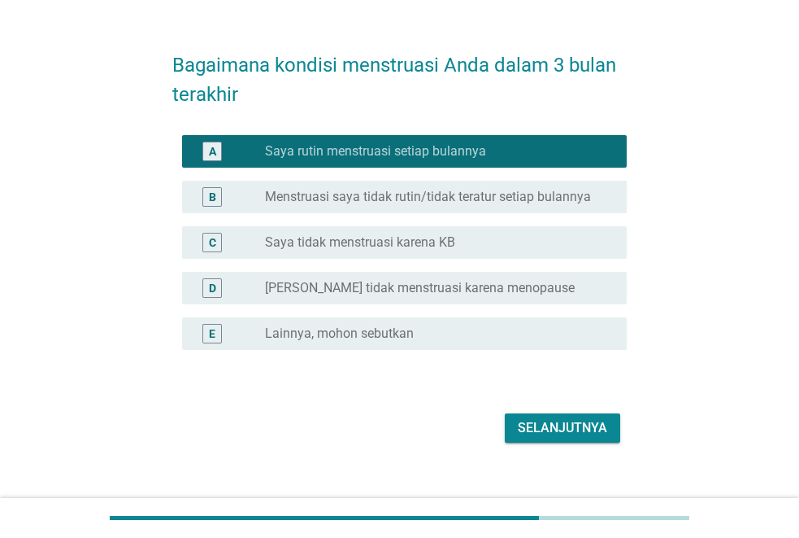
scroll to position [59, 0]
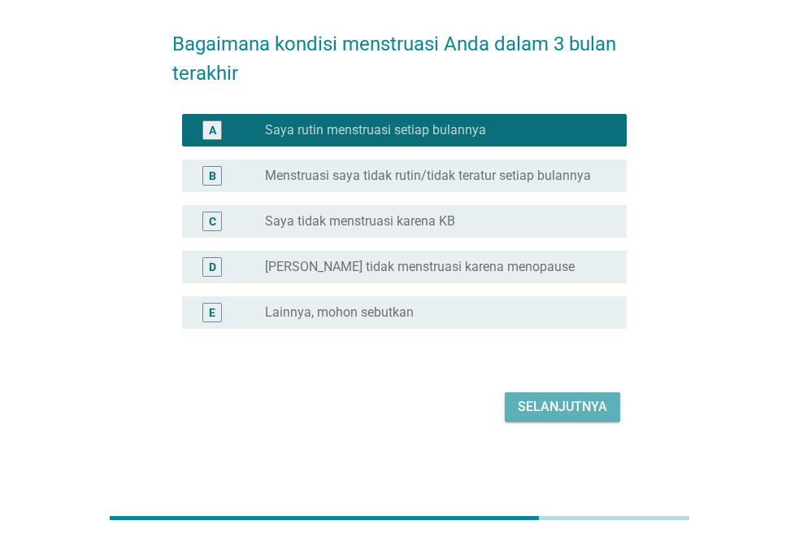
drag, startPoint x: 529, startPoint y: 398, endPoint x: 540, endPoint y: 382, distance: 19.2
click at [536, 399] on div "Selanjutnya" at bounding box center [562, 407] width 89 height 20
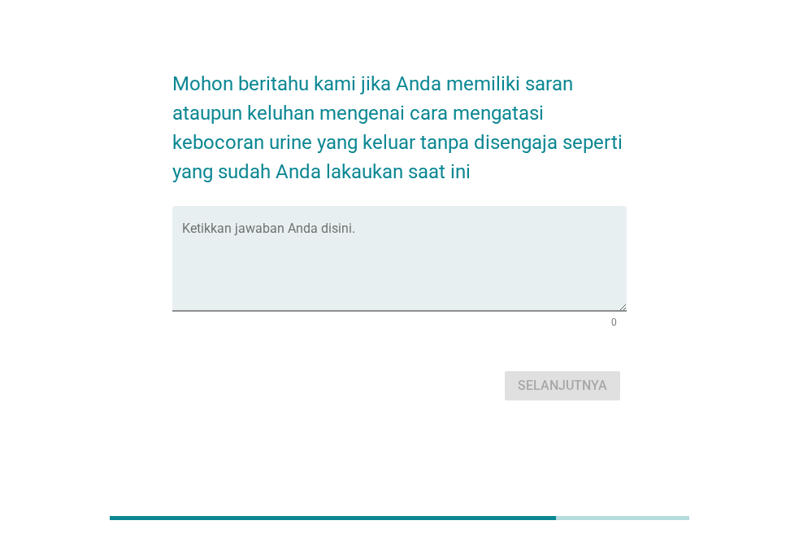
scroll to position [0, 0]
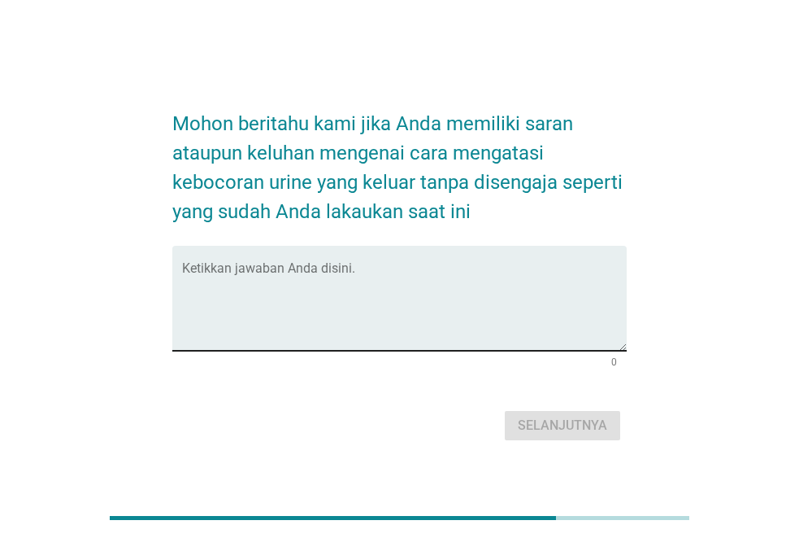
click at [358, 269] on textarea "Ketikkan jawaban Anda disini." at bounding box center [404, 307] width 445 height 85
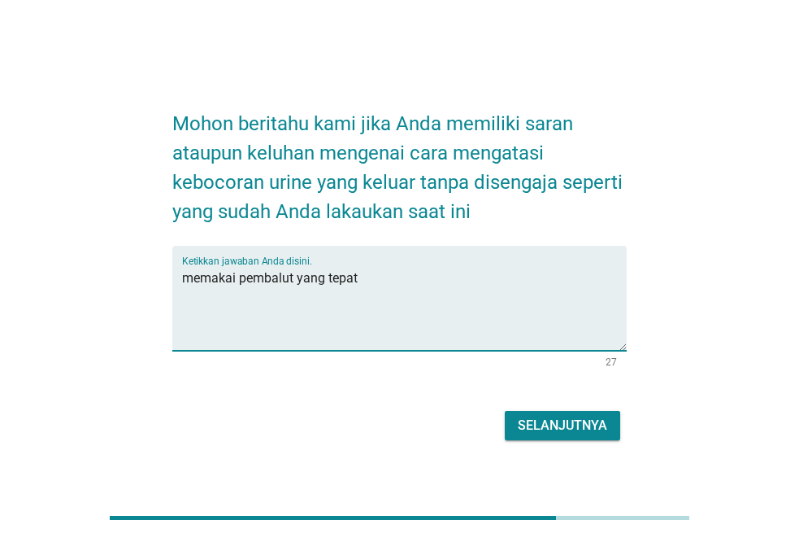
type textarea "memakai pembalut yang tepat"
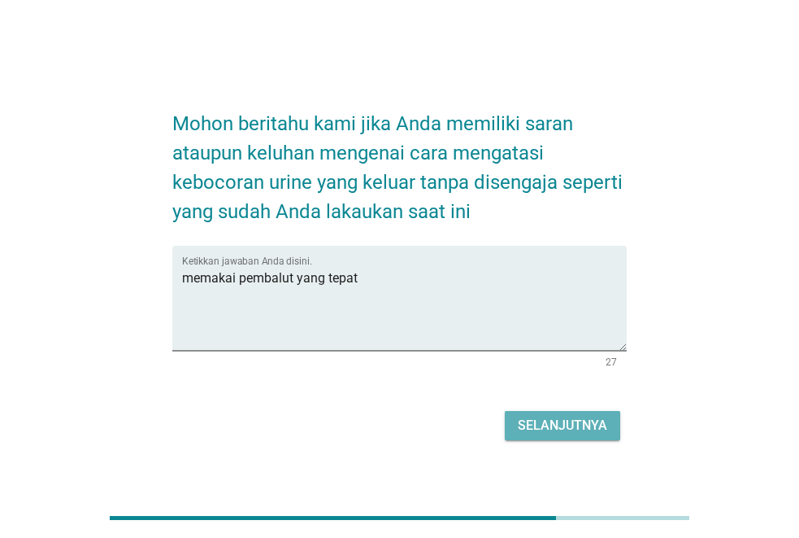
click at [532, 428] on div "Selanjutnya" at bounding box center [562, 426] width 89 height 20
